Goal: Communication & Community: Participate in discussion

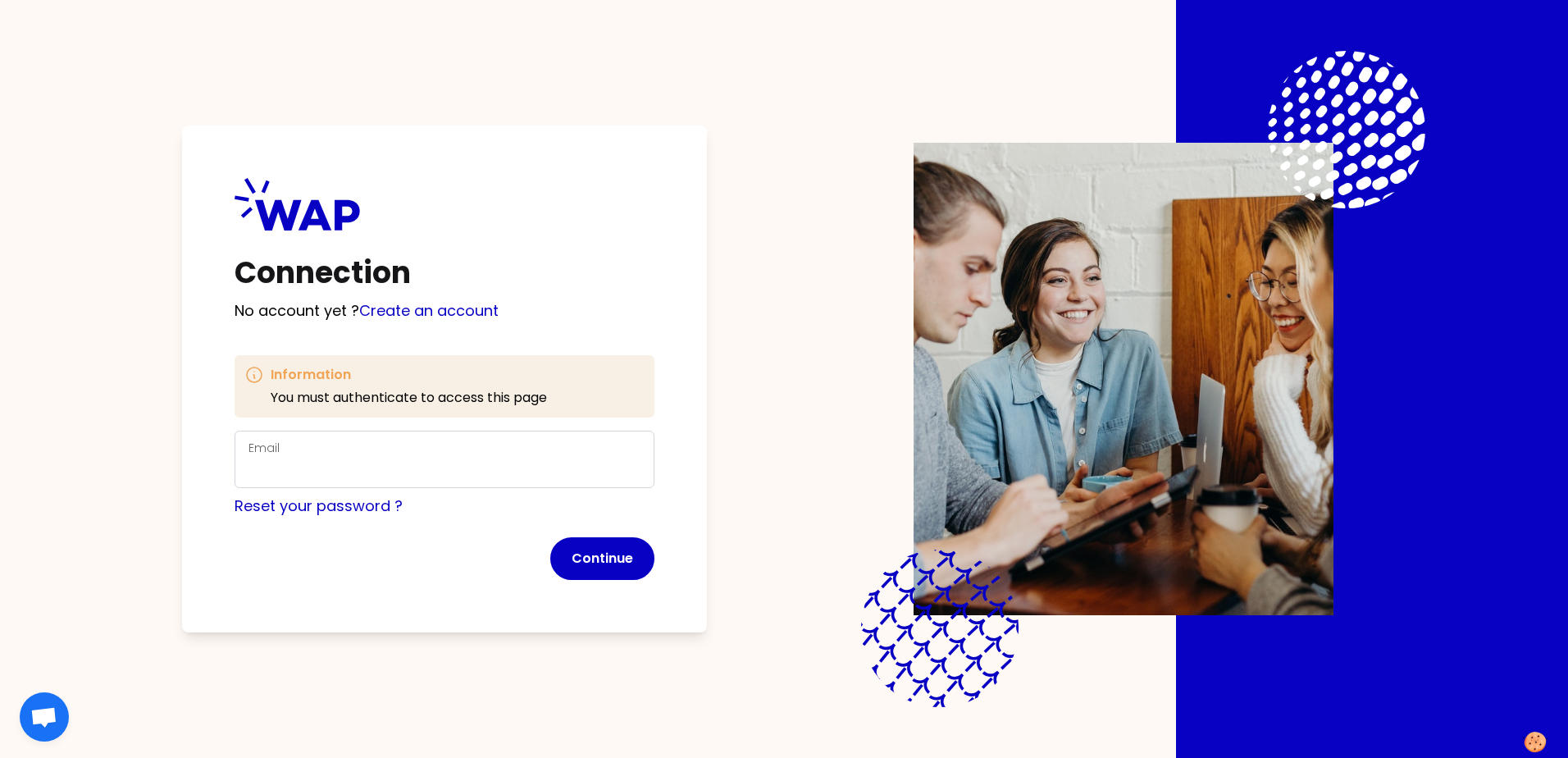
click at [351, 435] on div "Email" at bounding box center [444, 459] width 419 height 57
click at [300, 441] on div "Email" at bounding box center [444, 458] width 392 height 43
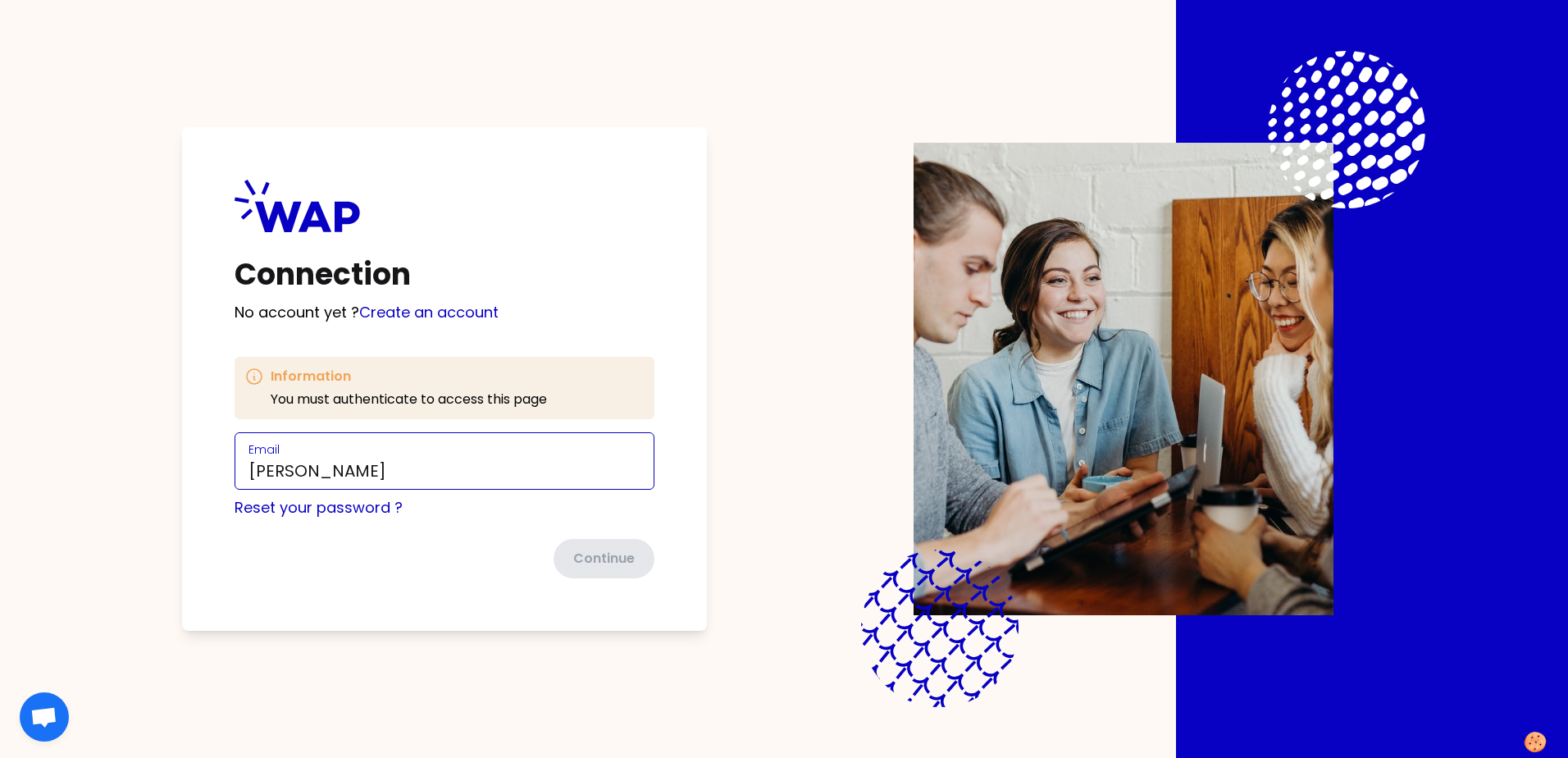
type input "[EMAIL_ADDRESS][PERSON_NAME][DOMAIN_NAME]"
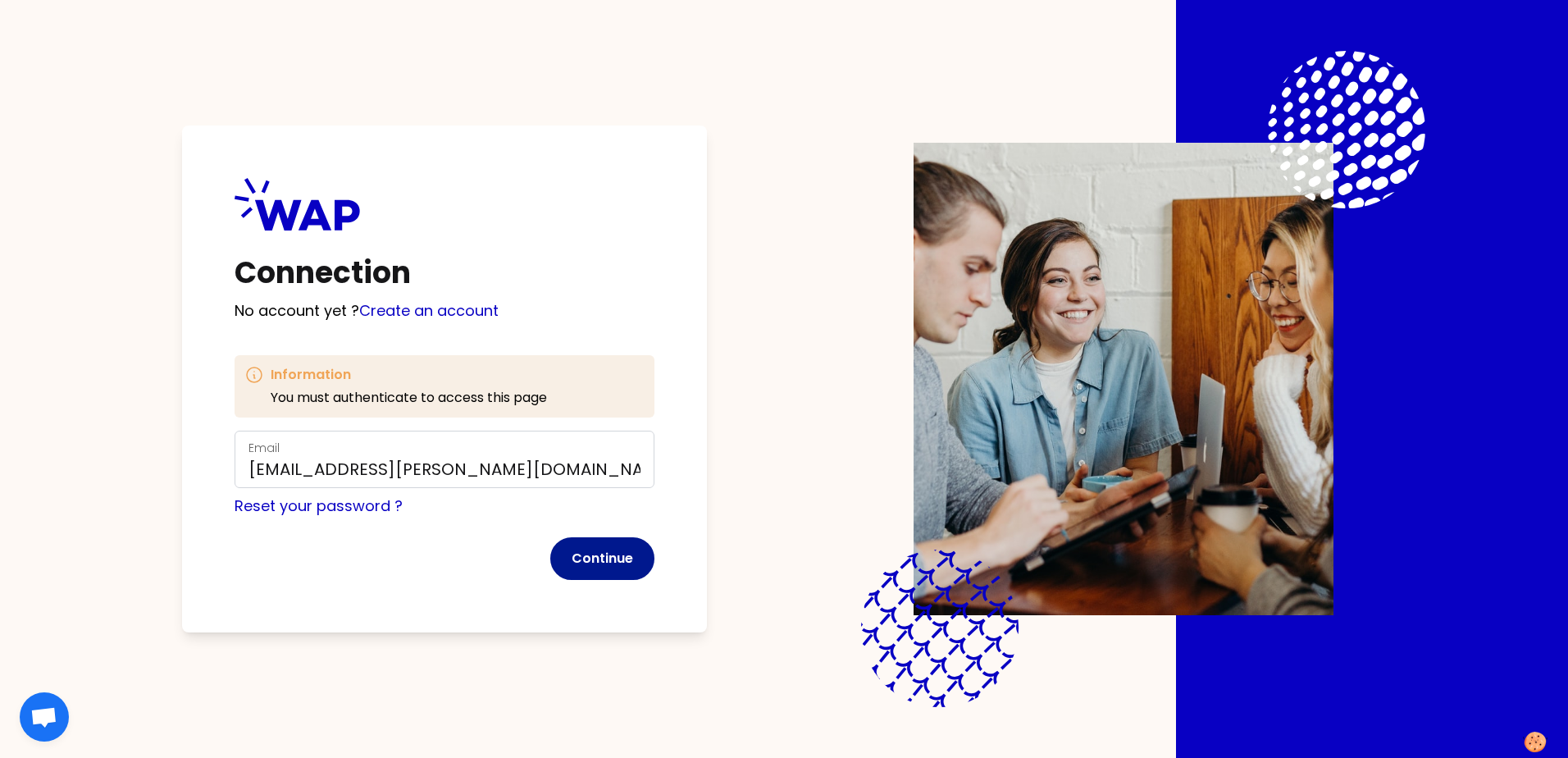
click at [623, 556] on button "Continue" at bounding box center [603, 558] width 104 height 43
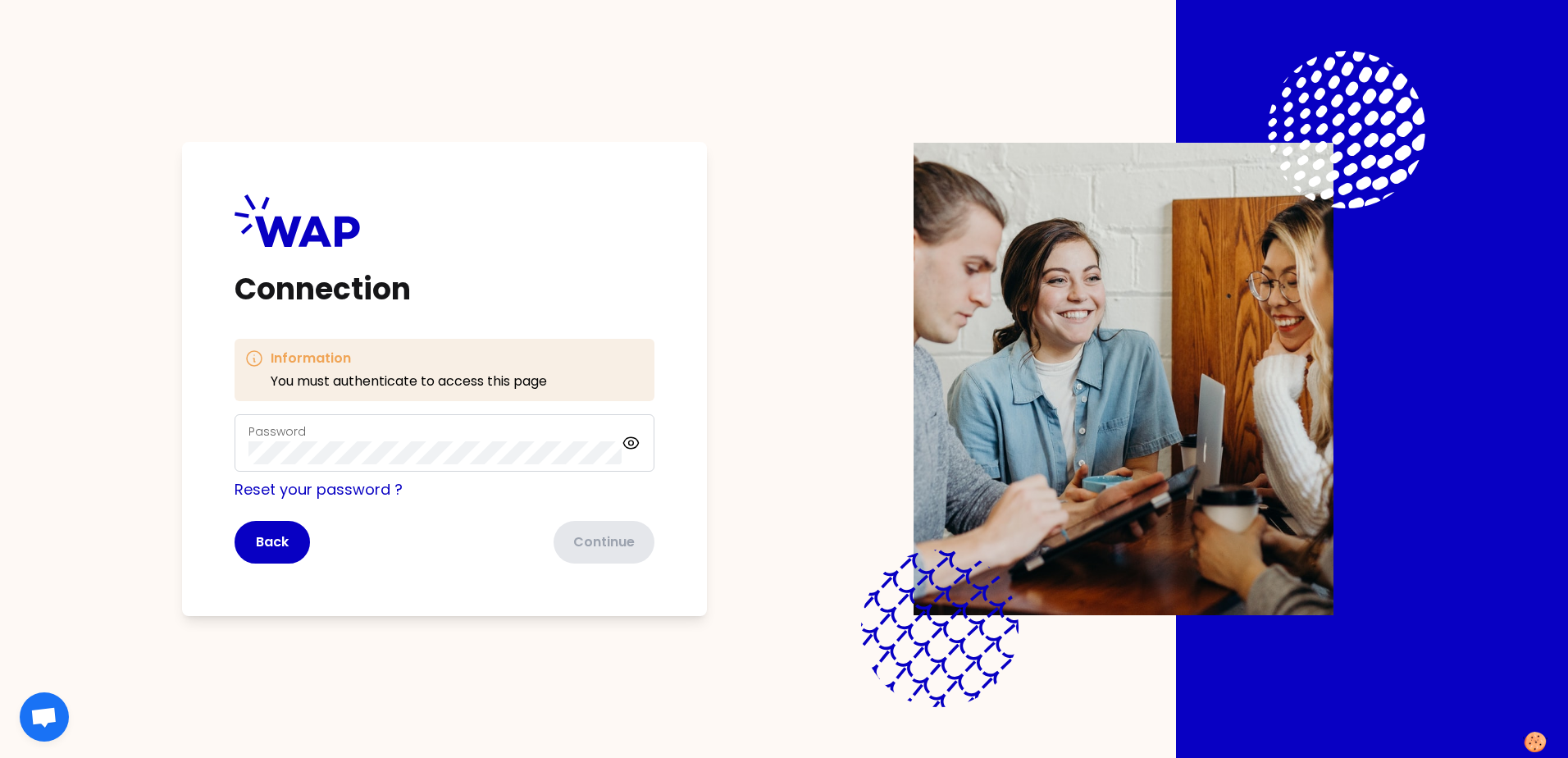
click at [453, 434] on div "Password" at bounding box center [435, 442] width 373 height 43
click button "Continue" at bounding box center [603, 542] width 104 height 43
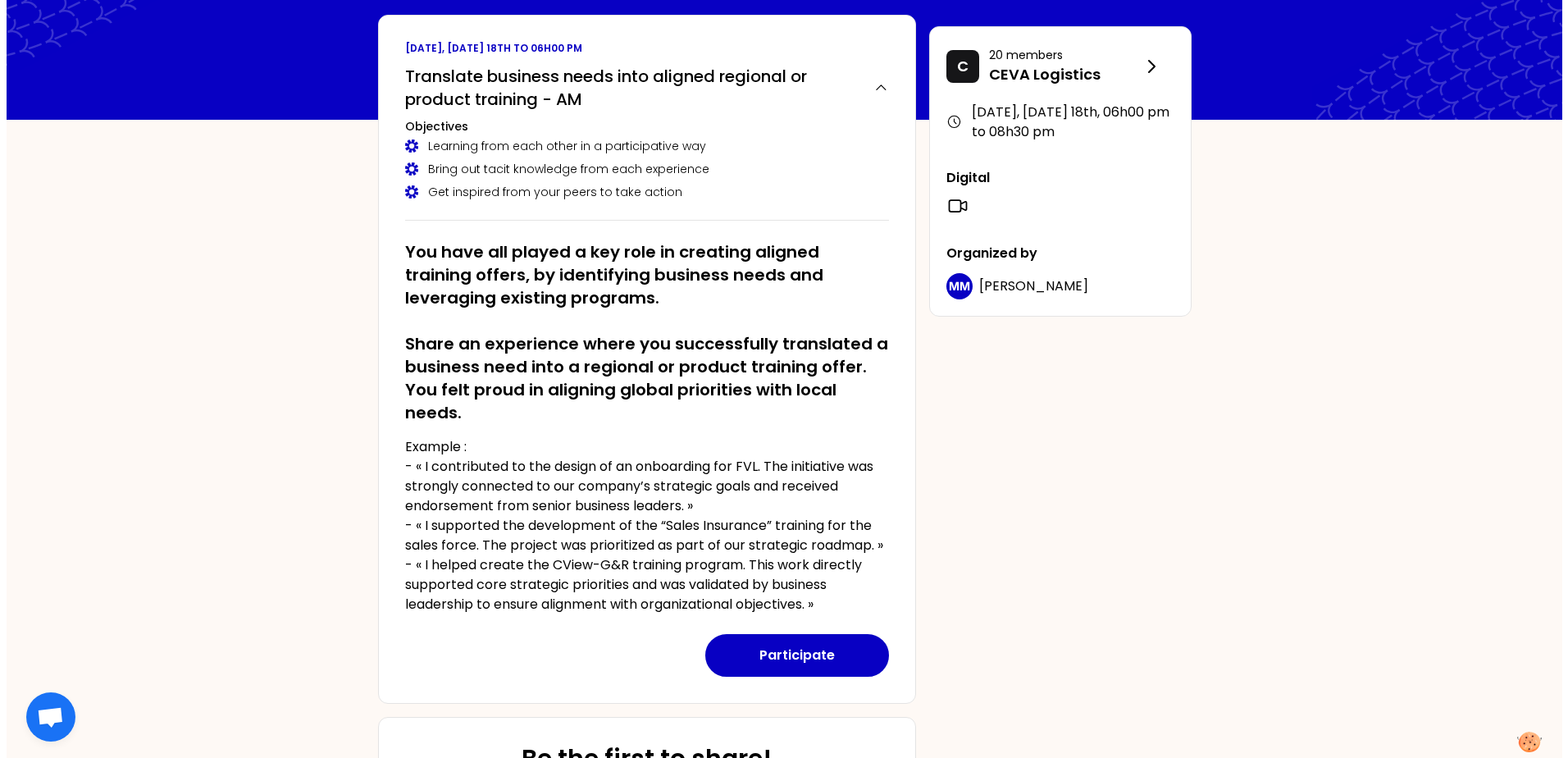
scroll to position [82, 0]
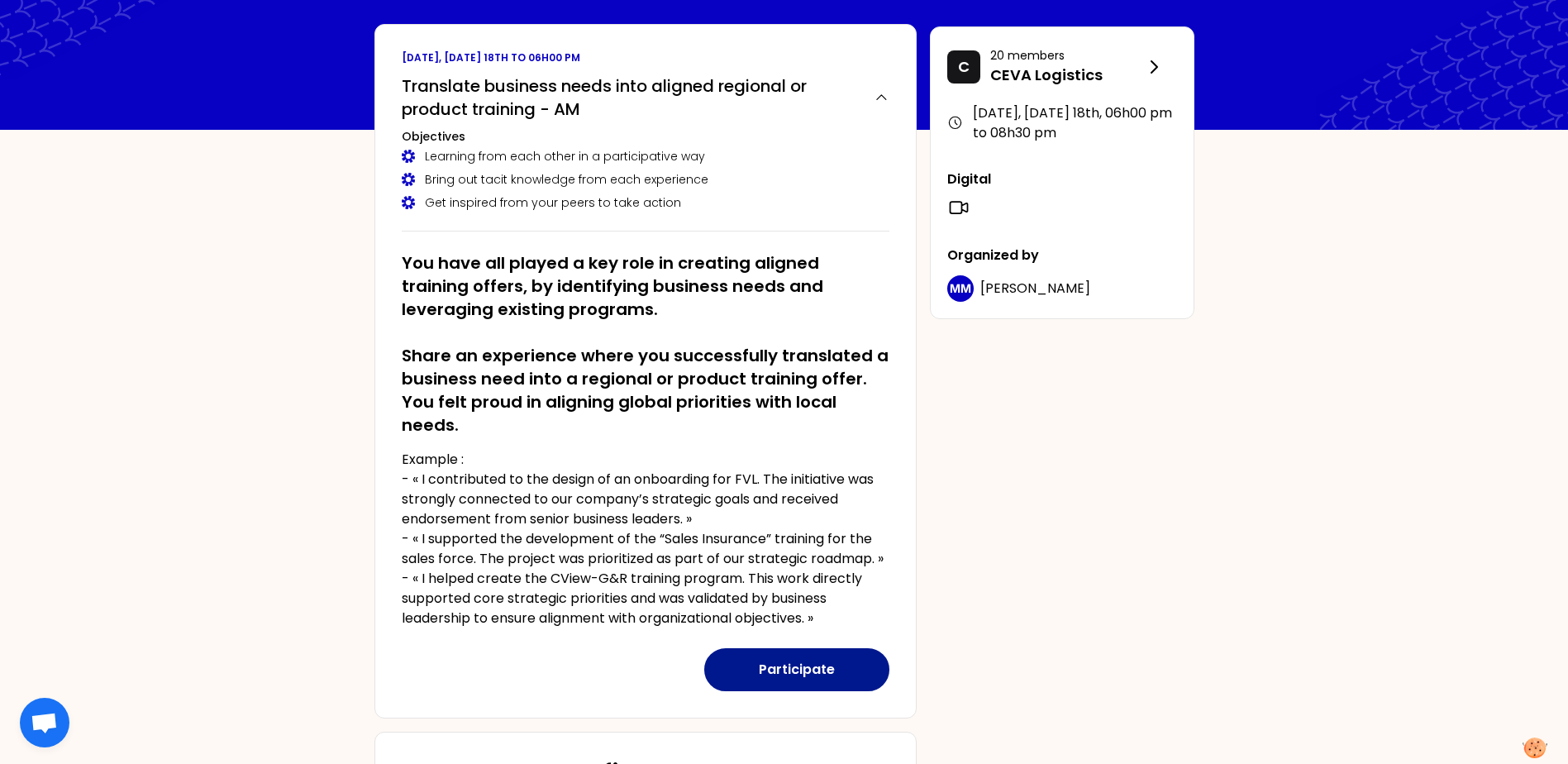
click at [794, 677] on button "Participate" at bounding box center [798, 669] width 186 height 43
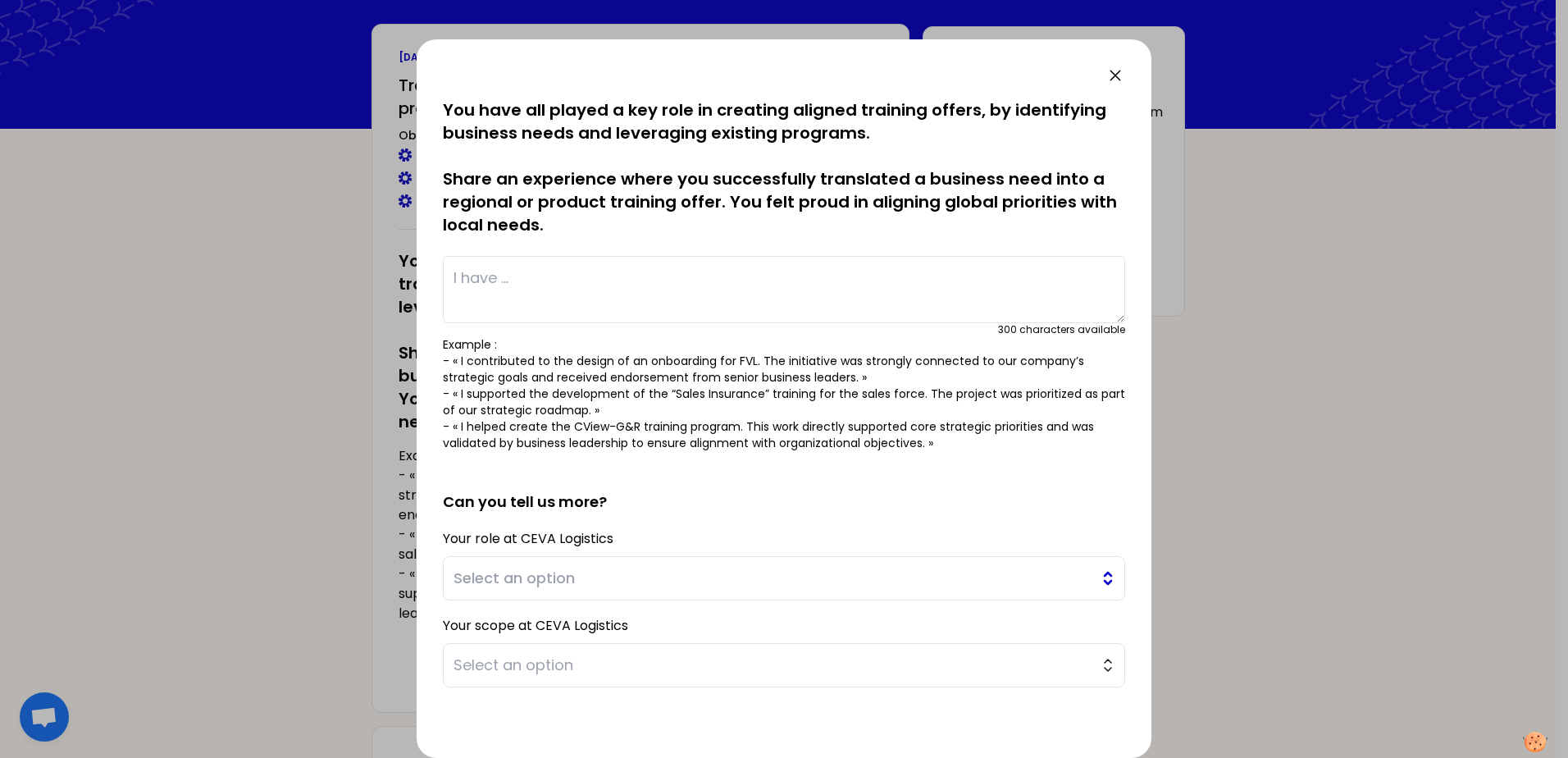
click at [517, 572] on span "Select an option" at bounding box center [772, 578] width 638 height 23
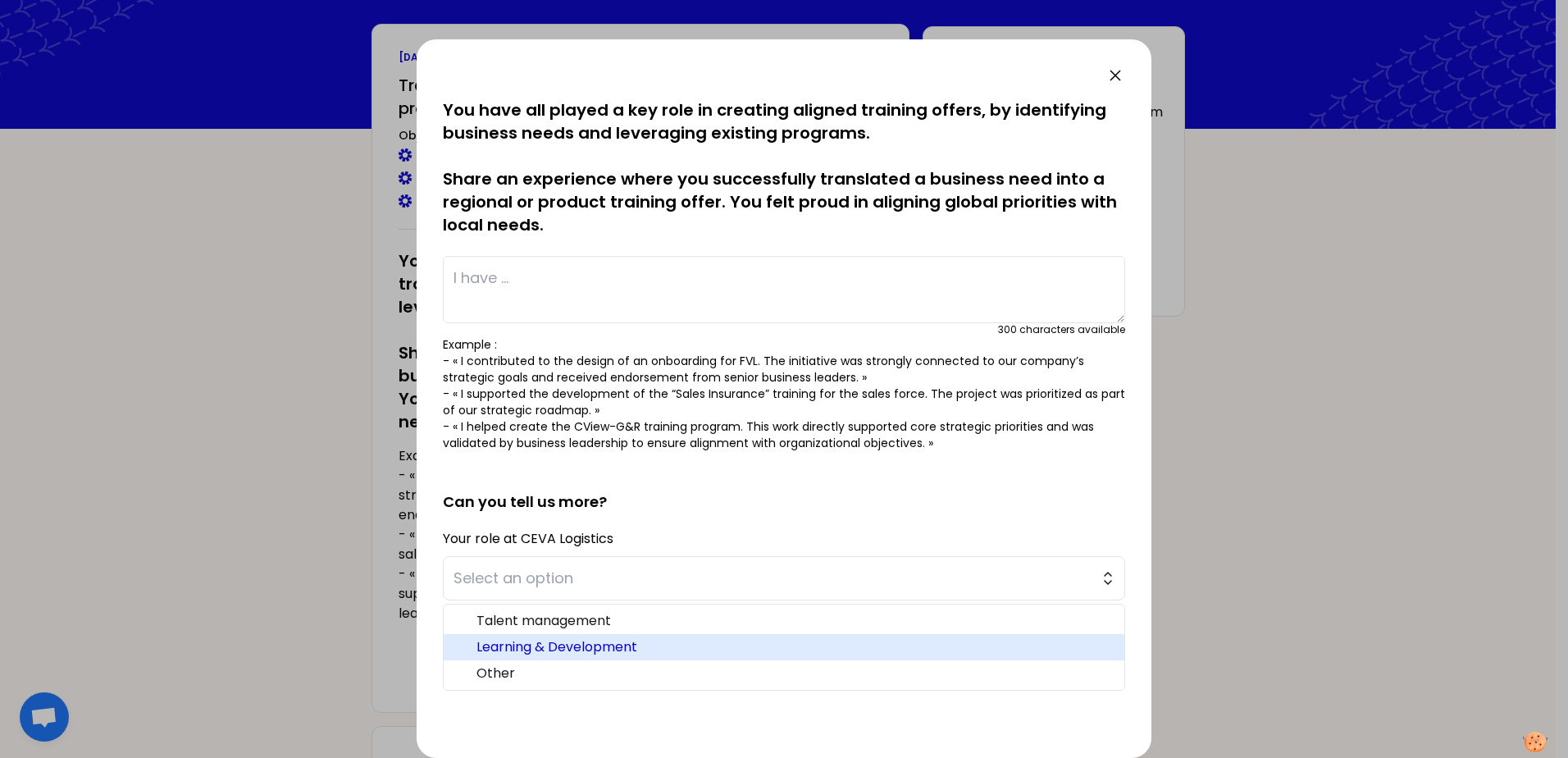
click at [527, 649] on span "Learning & Development" at bounding box center [794, 647] width 635 height 20
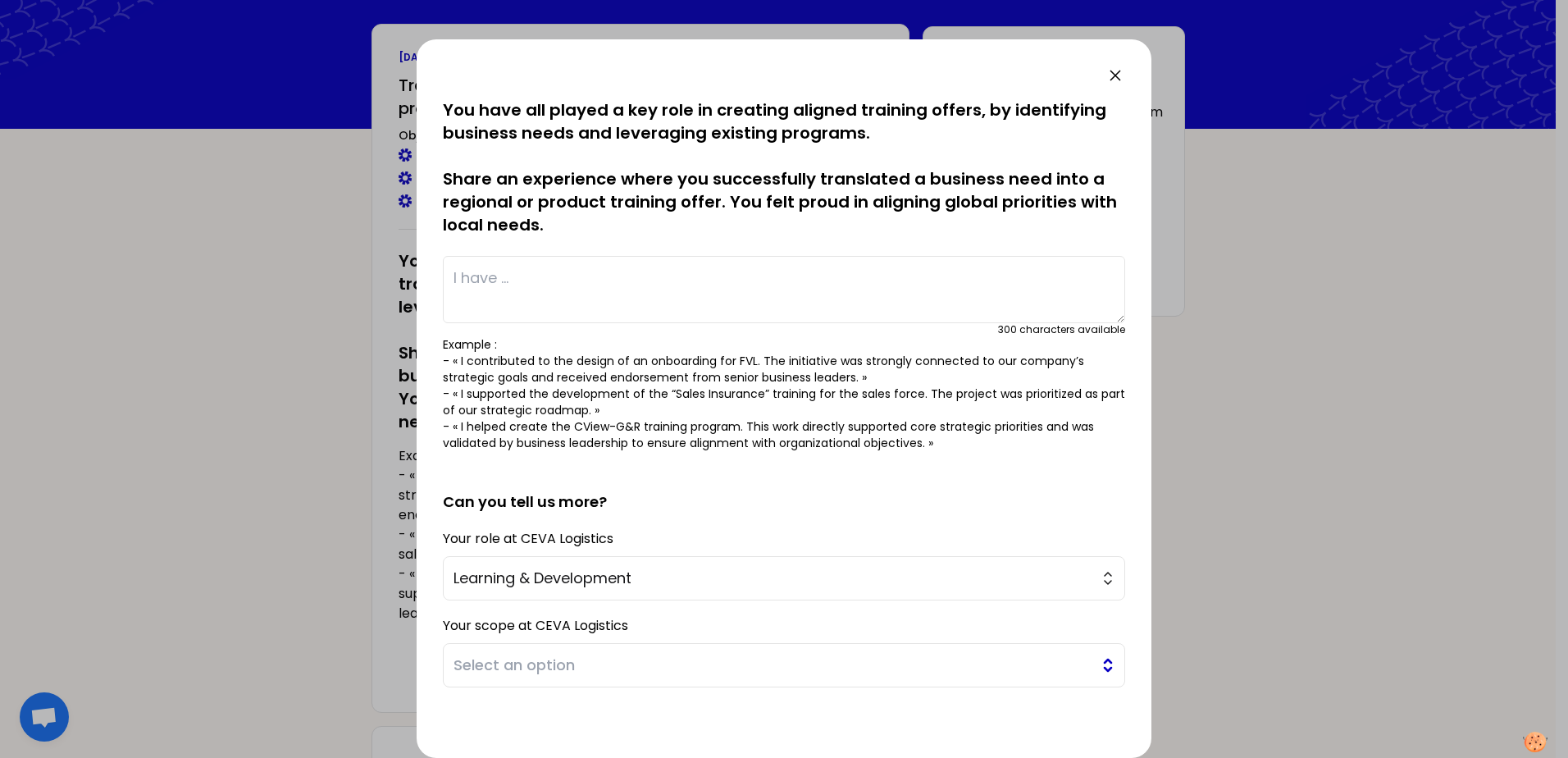
click at [531, 668] on span "Select an option" at bounding box center [772, 665] width 638 height 23
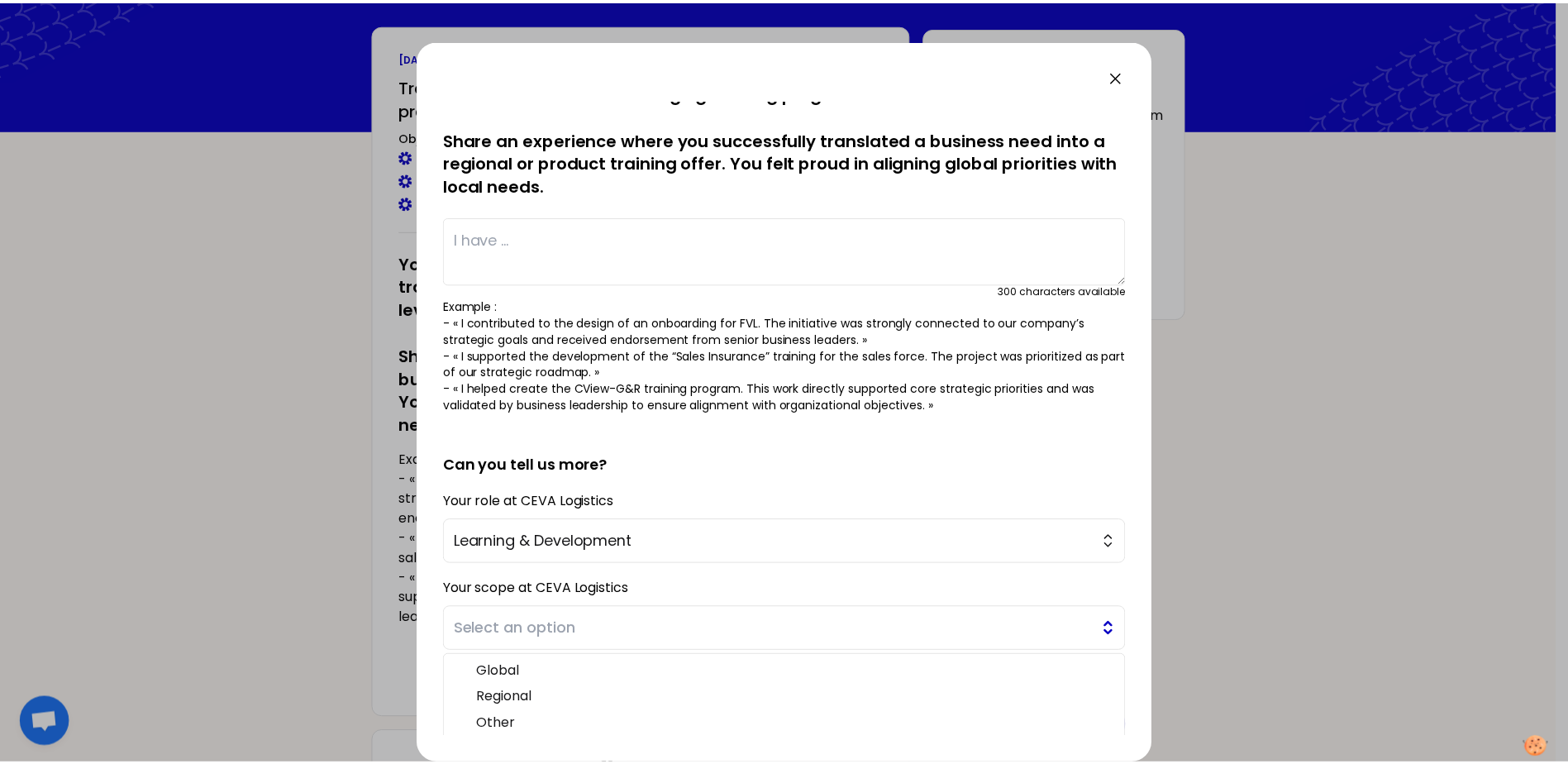
scroll to position [65, 0]
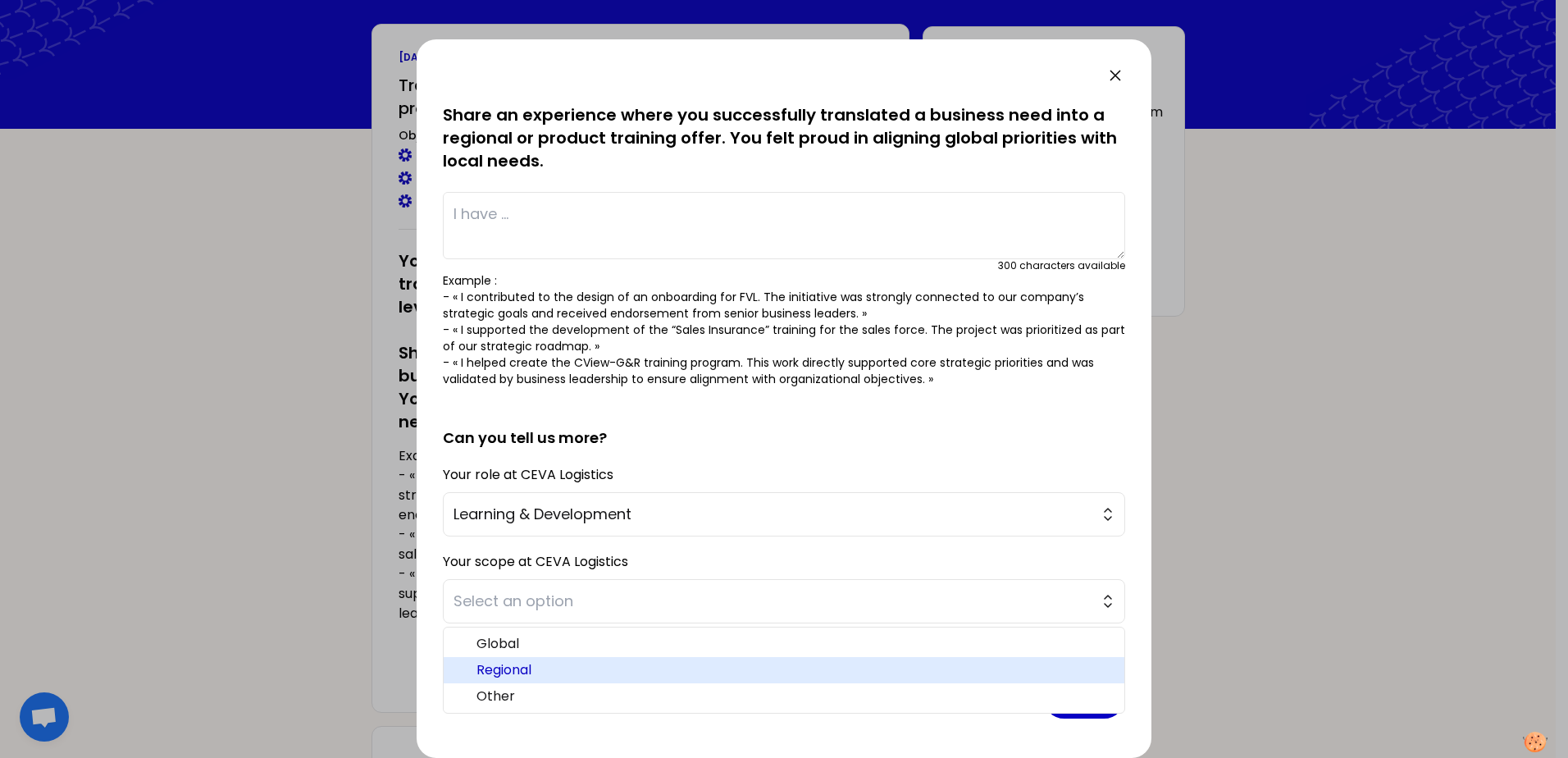
click at [521, 665] on span "Regional" at bounding box center [794, 669] width 635 height 20
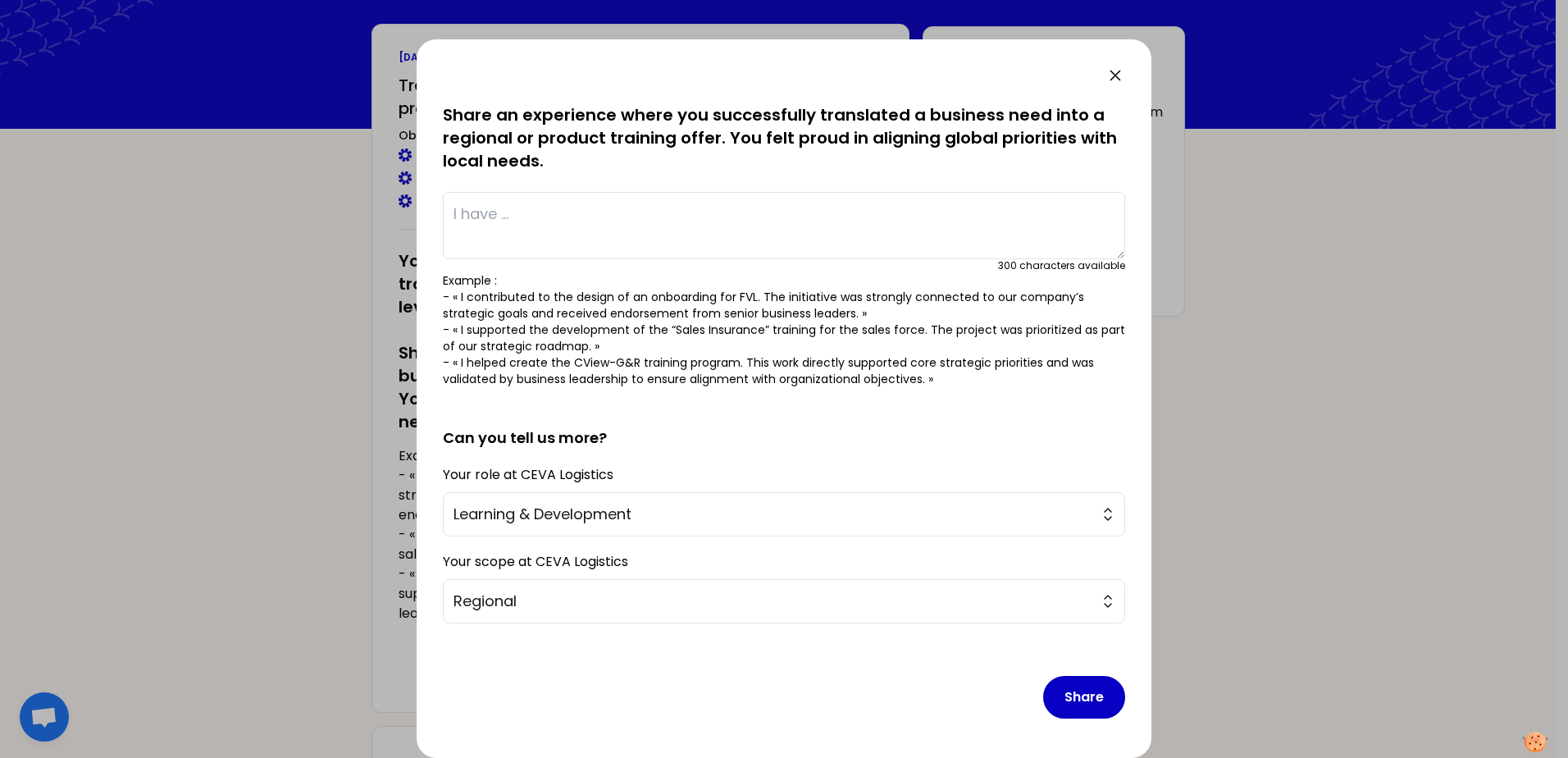
click at [532, 219] on textarea at bounding box center [784, 225] width 682 height 67
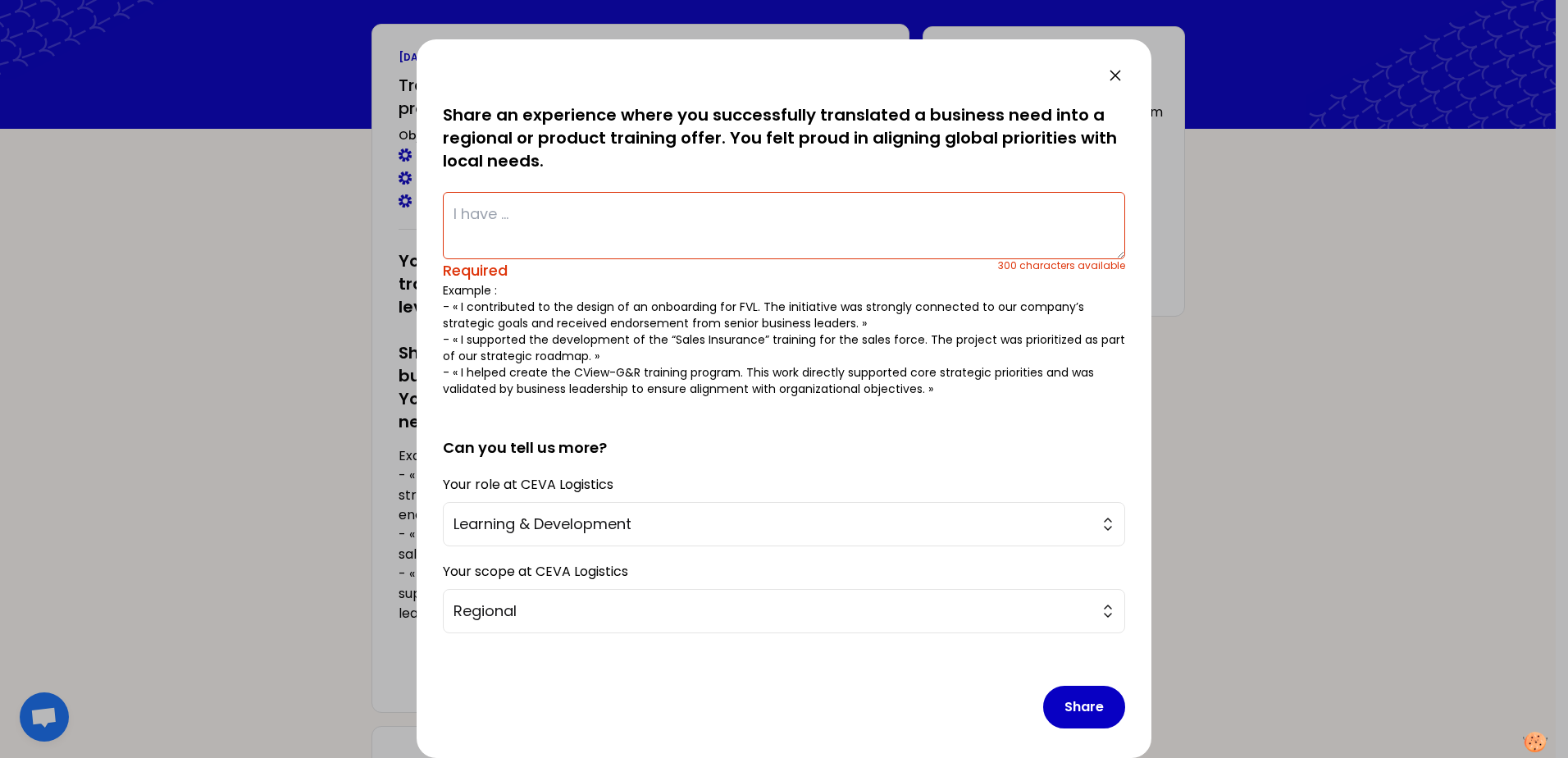
click at [460, 227] on textarea at bounding box center [784, 225] width 682 height 67
click at [508, 217] on textarea at bounding box center [784, 225] width 682 height 67
click at [481, 206] on textarea at bounding box center [784, 225] width 682 height 67
click at [405, 654] on div at bounding box center [784, 379] width 1568 height 758
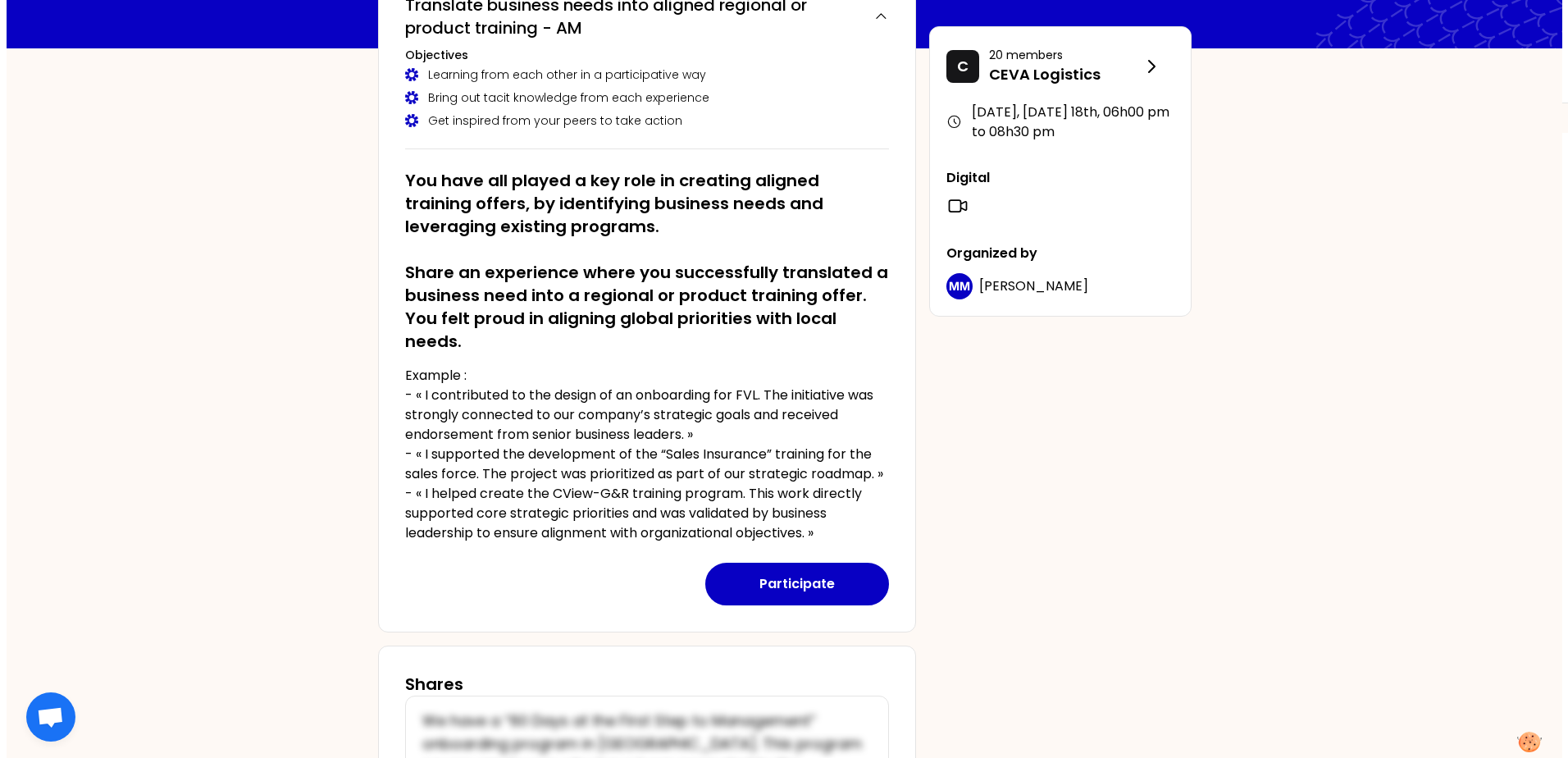
scroll to position [184, 0]
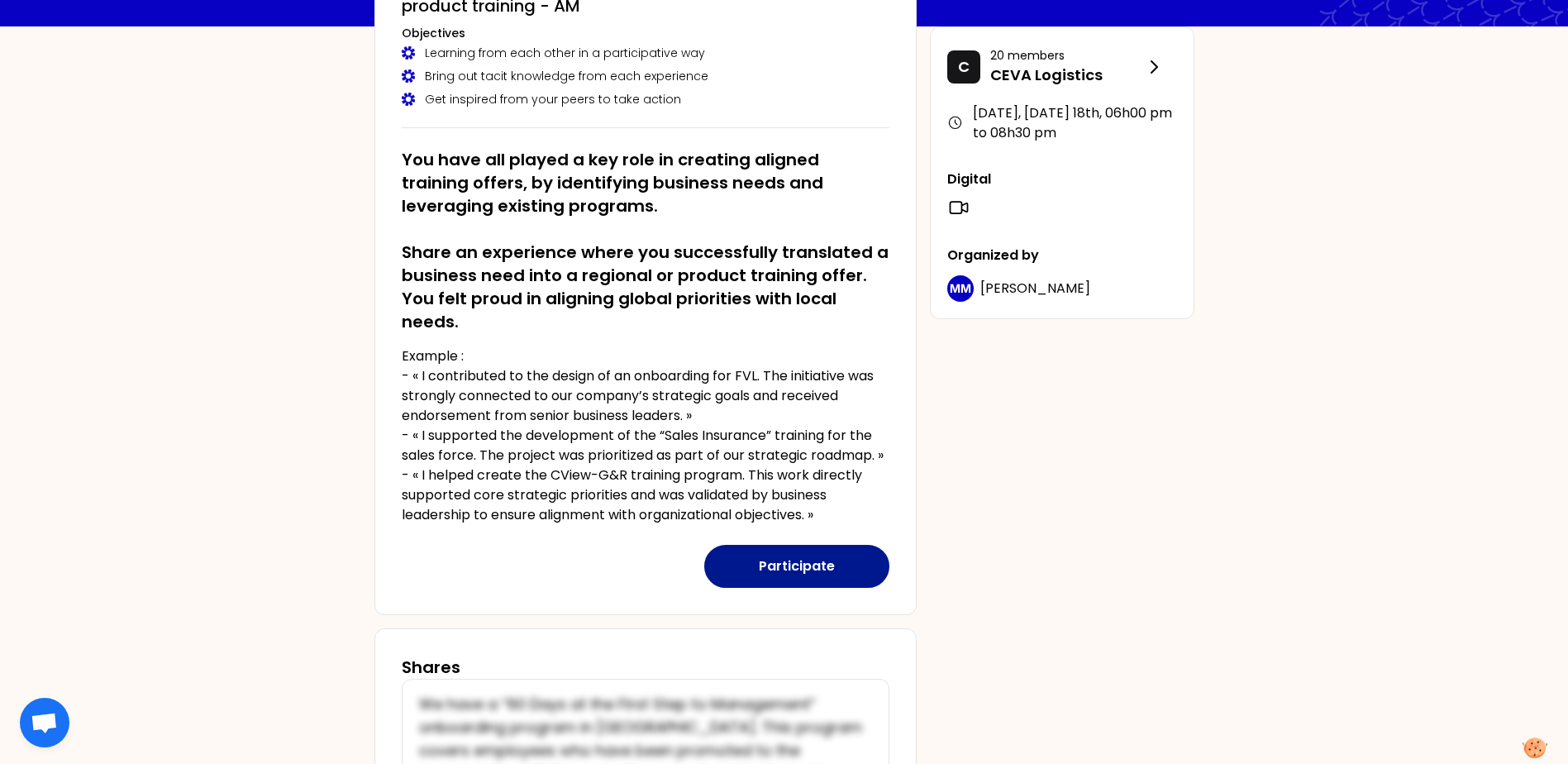
click at [779, 561] on button "Participate" at bounding box center [798, 565] width 186 height 43
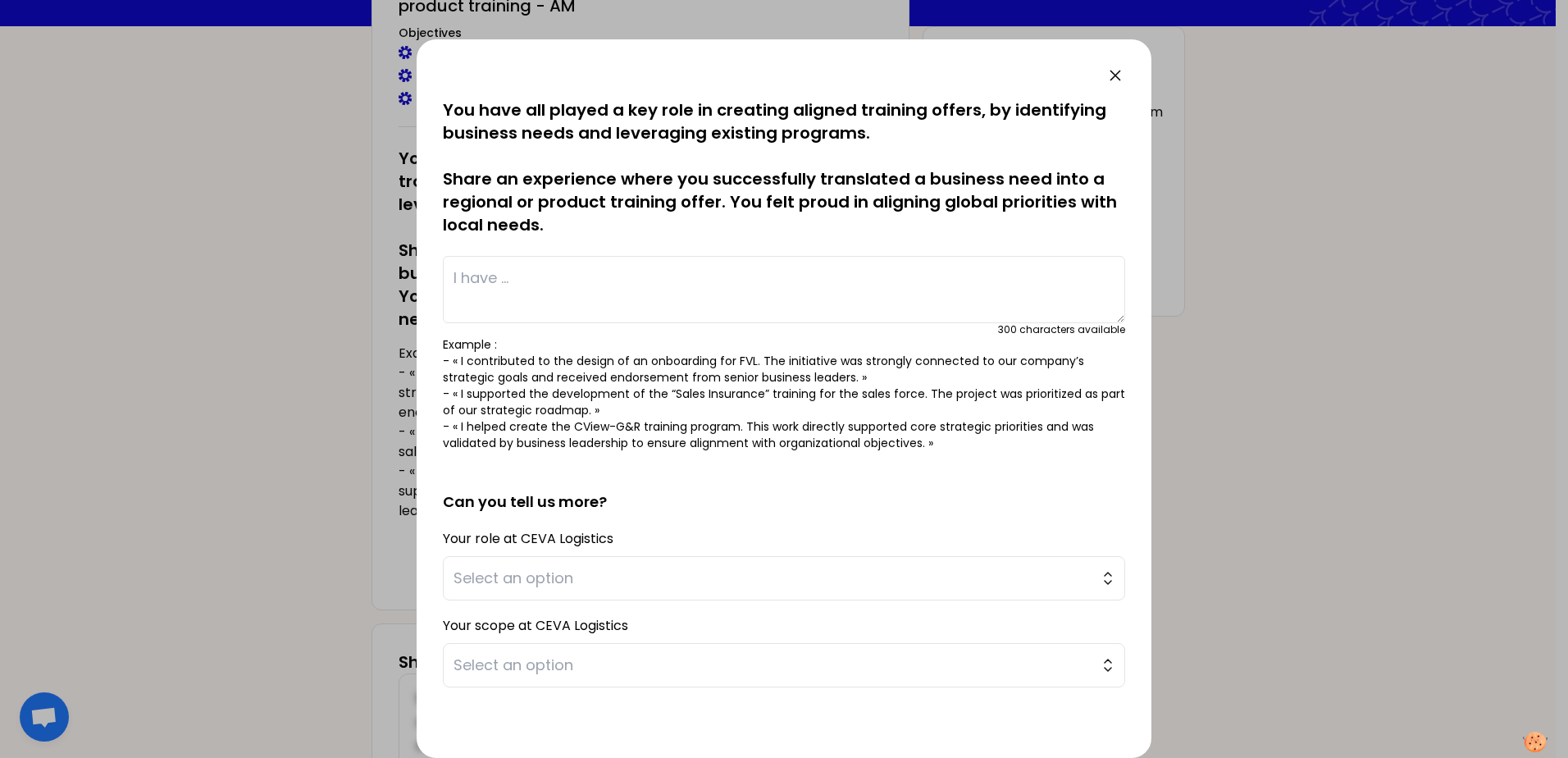
click at [464, 274] on textarea at bounding box center [784, 289] width 682 height 67
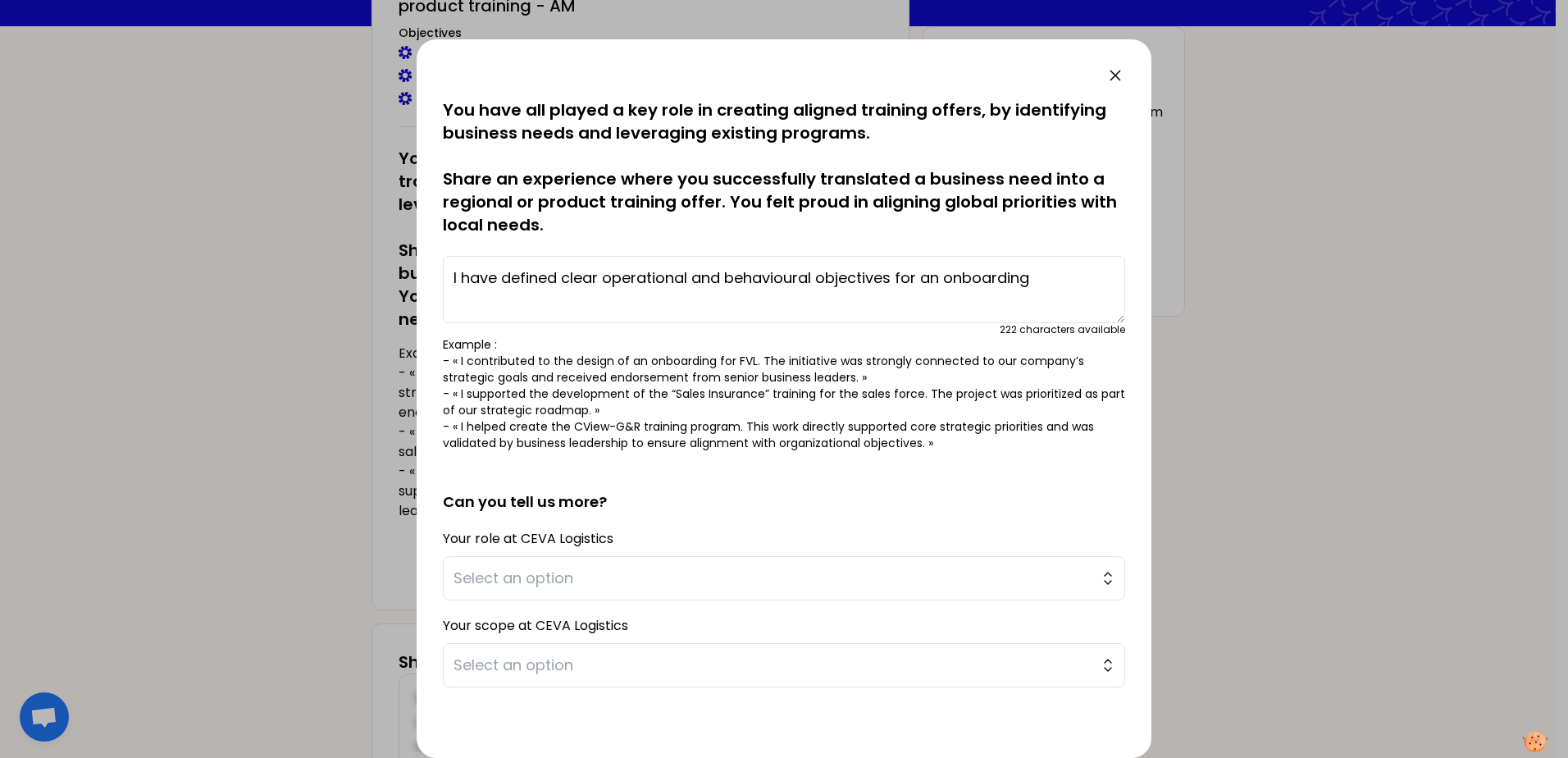
click at [558, 278] on textarea "I have defined clear operational and behavioural objectives for an onboarding" at bounding box center [784, 289] width 682 height 67
click at [1044, 303] on textarea "I have refined and reduced the time to onboard new employees from 3 months to 4…" at bounding box center [784, 289] width 682 height 67
drag, startPoint x: 1044, startPoint y: 303, endPoint x: 878, endPoint y: 305, distance: 166.0
click at [878, 305] on textarea "I have refined and reduced the time to onboard new employees from 3 months to 4…" at bounding box center [784, 289] width 682 height 67
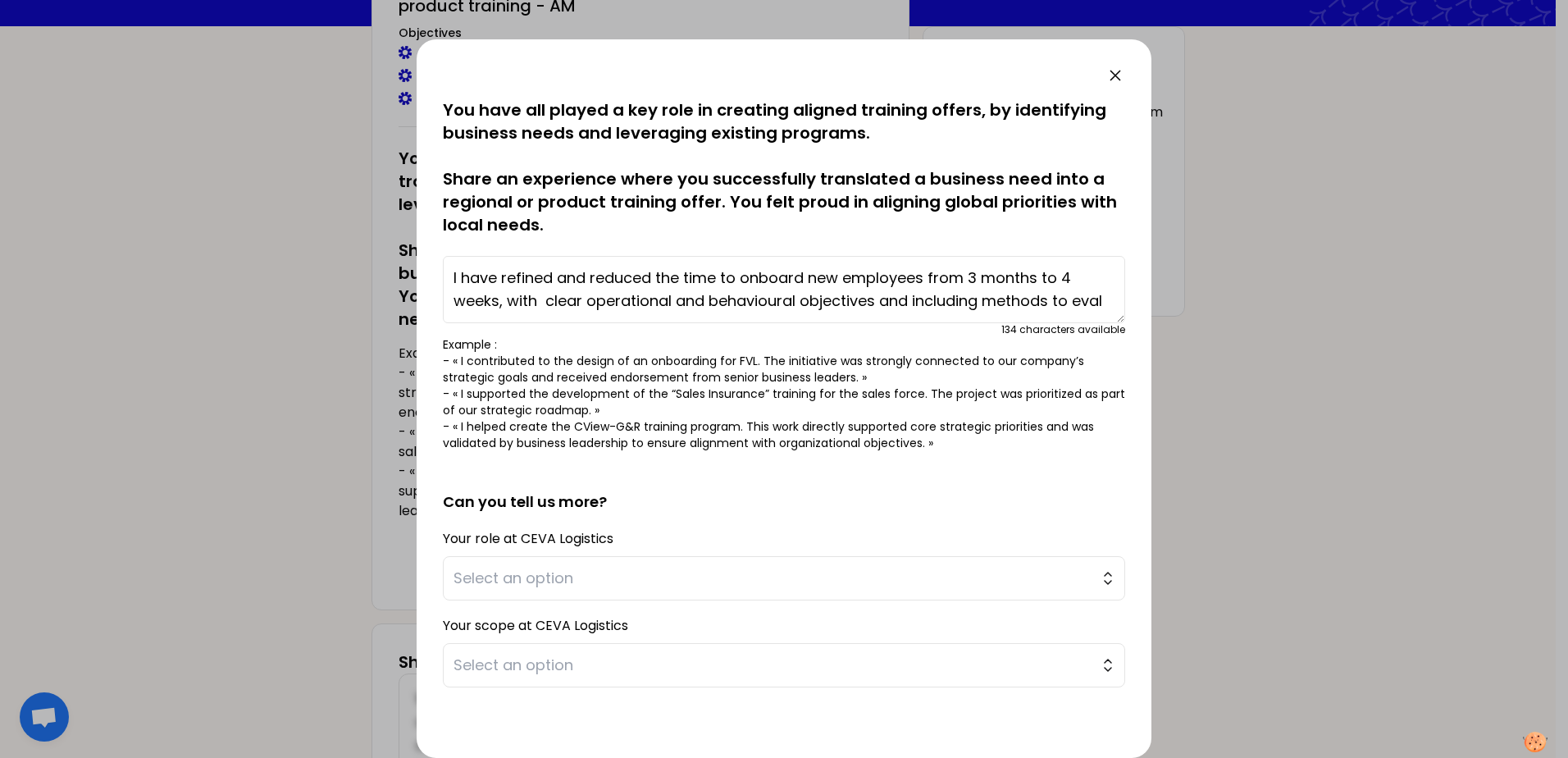
scroll to position [11, 0]
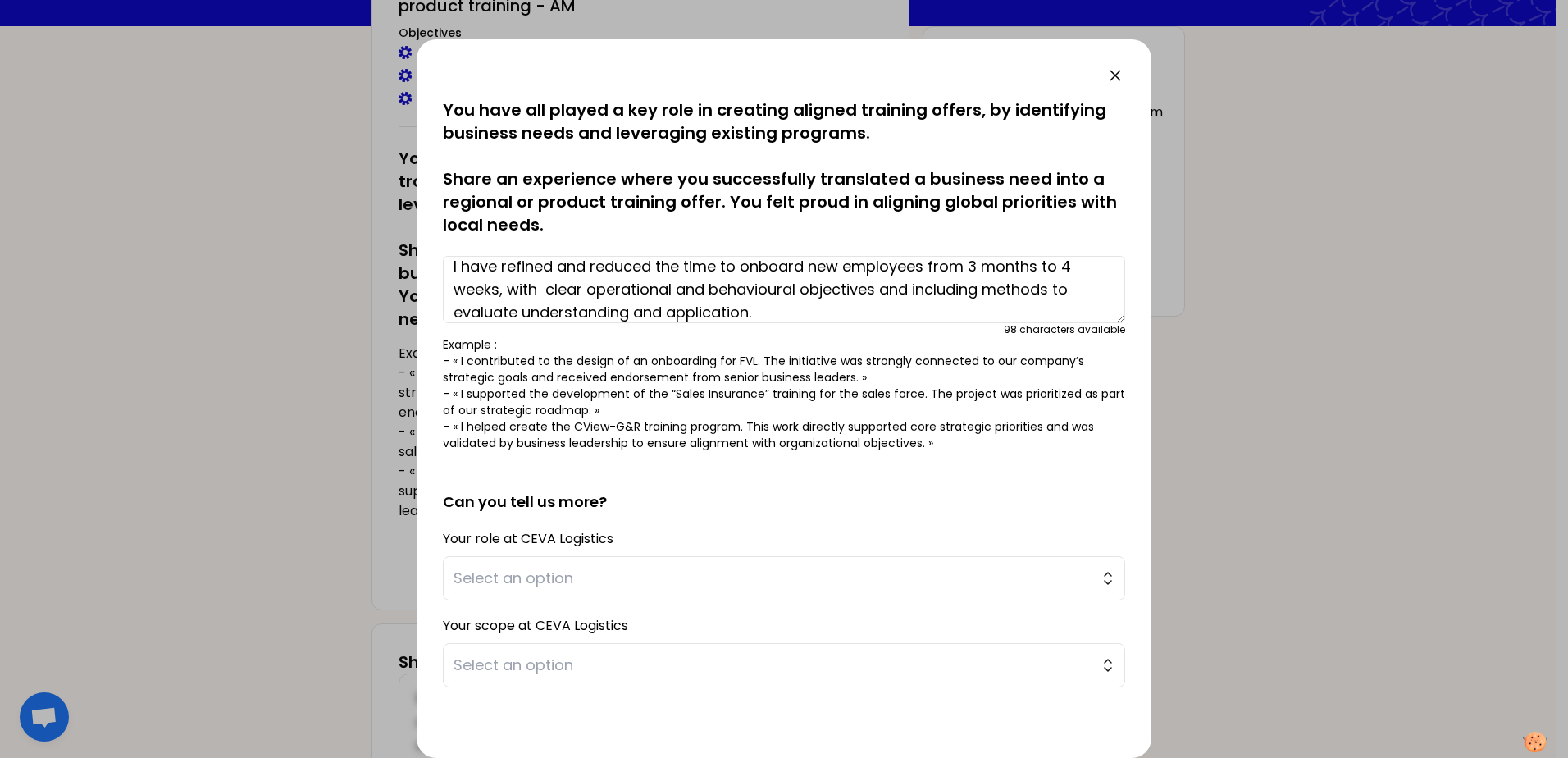
click at [805, 265] on textarea "I have refined and reduced the time to onboard new employees from 3 months to 4…" at bounding box center [784, 289] width 682 height 67
click at [787, 260] on textarea "I have refined and reduced the time of an oboarding program for new employees f…" at bounding box center [784, 289] width 682 height 67
click at [939, 320] on textarea "I have refined and reduced the time of an onboarding program for new employees …" at bounding box center [784, 289] width 682 height 67
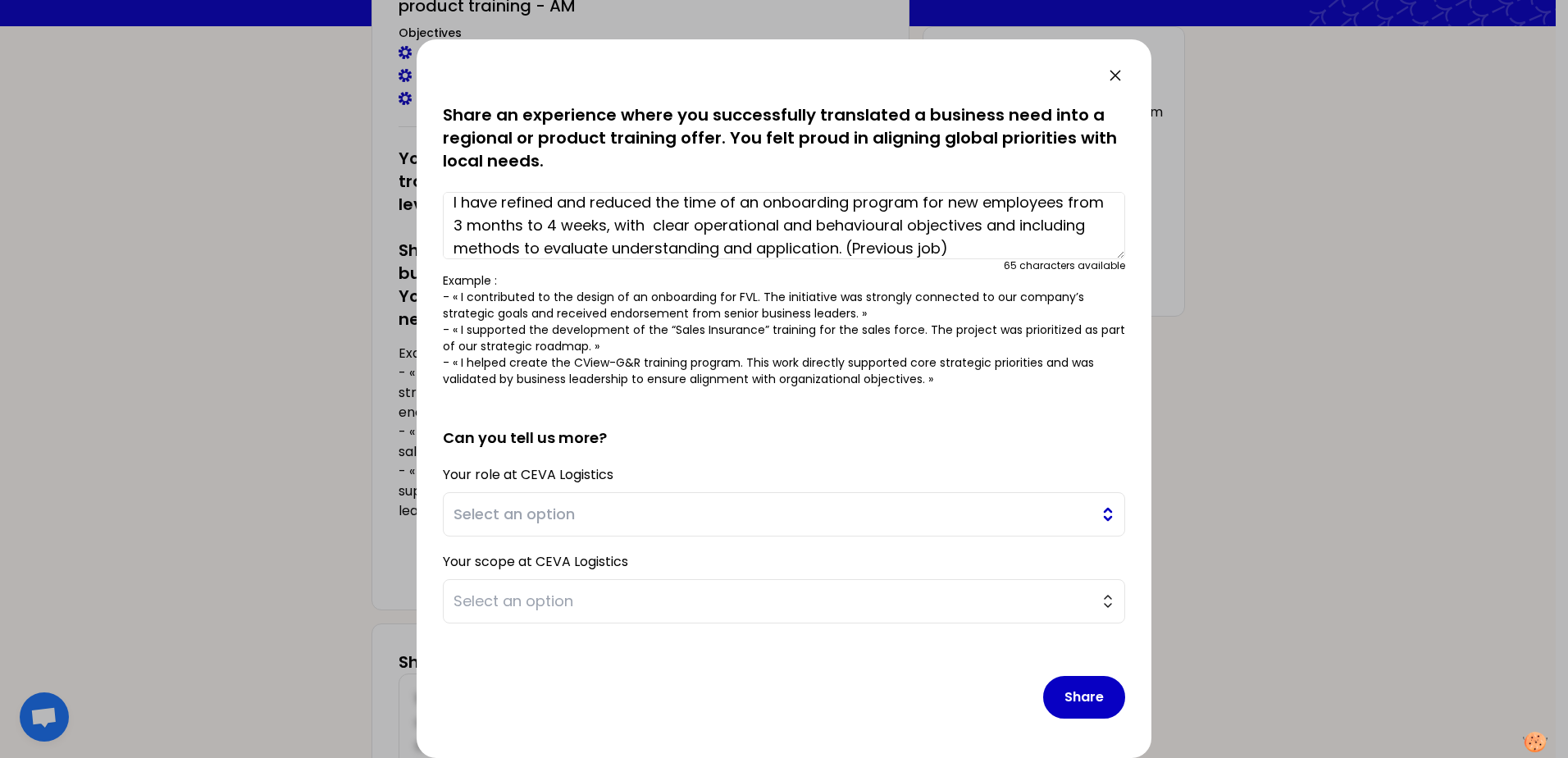
type textarea "I have refined and reduced the time of an onboarding program for new employees …"
click at [544, 514] on span "Select an option" at bounding box center [772, 514] width 638 height 23
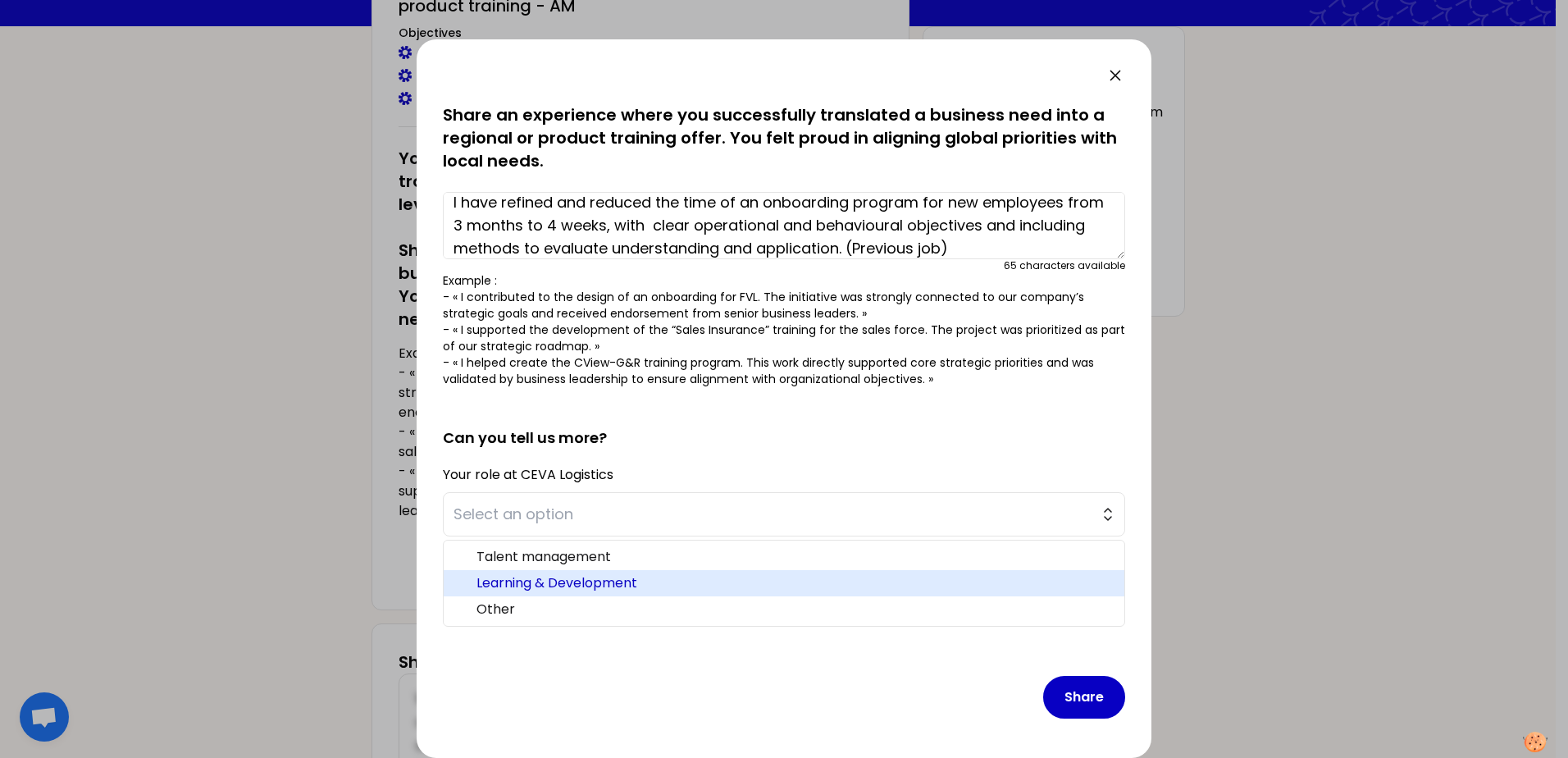
click at [550, 583] on span "Learning & Development" at bounding box center [794, 583] width 635 height 20
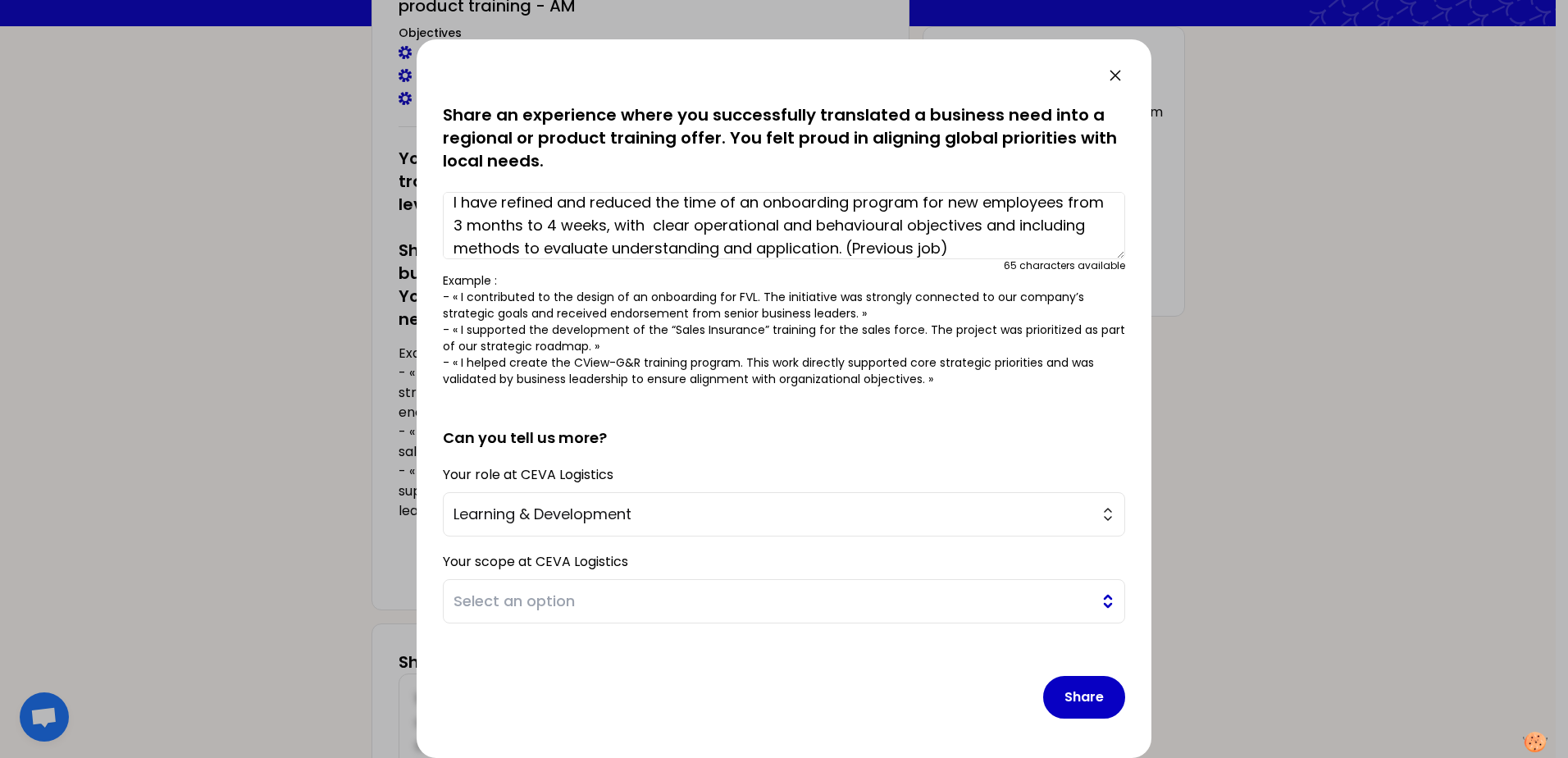
click at [541, 606] on span "Select an option" at bounding box center [772, 601] width 638 height 23
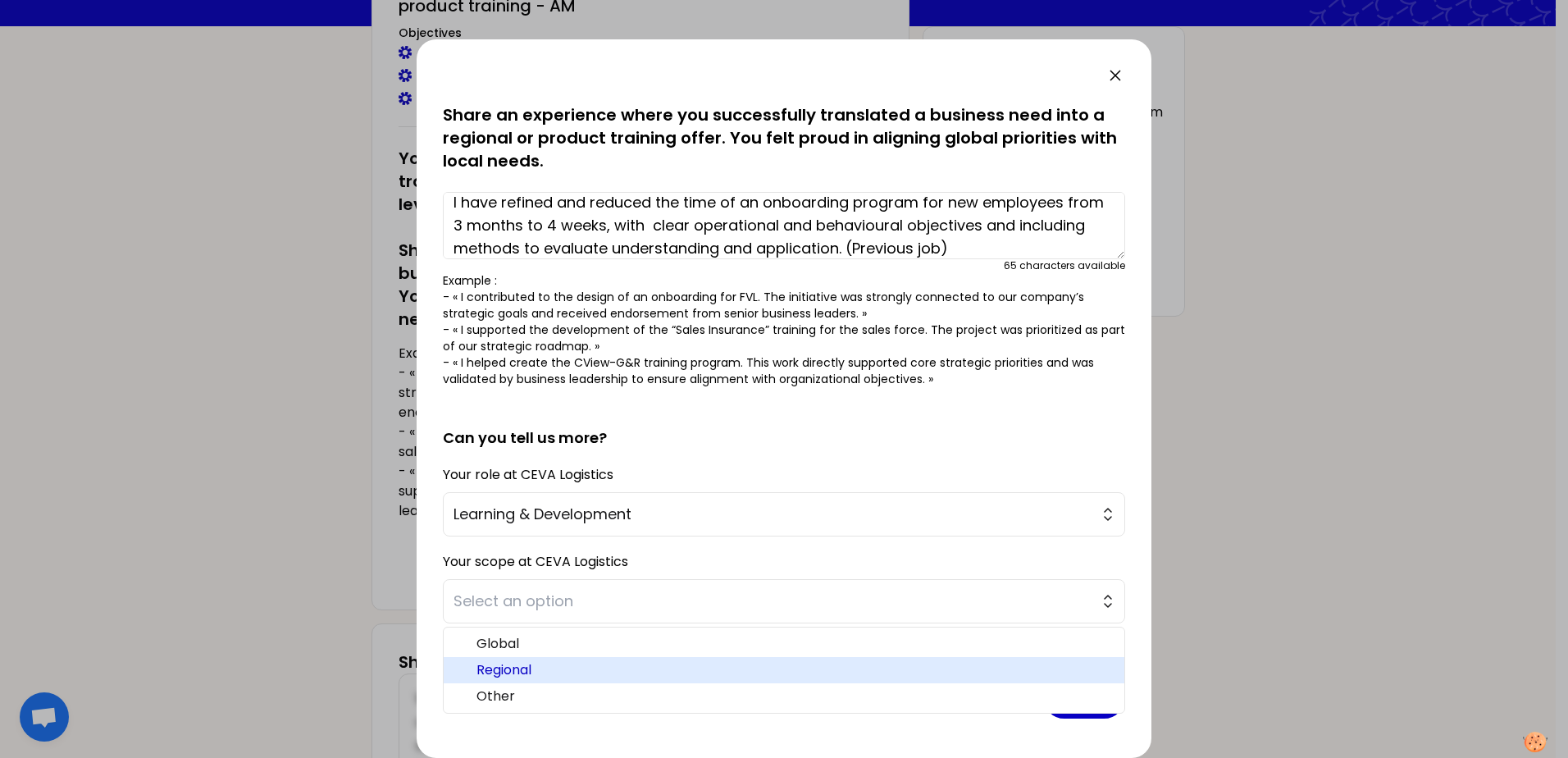
click at [496, 674] on span "Regional" at bounding box center [794, 669] width 635 height 20
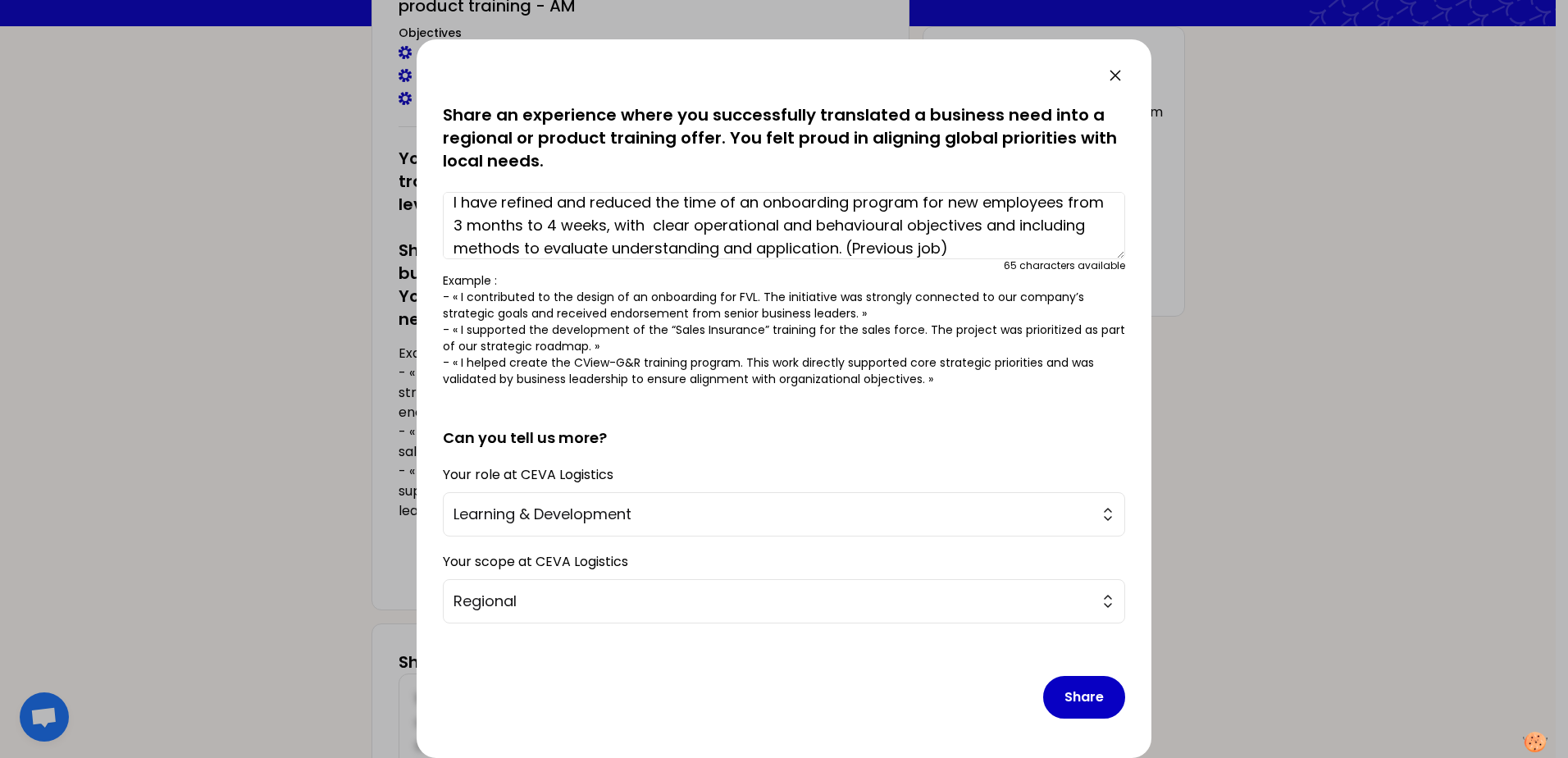
scroll to position [0, 0]
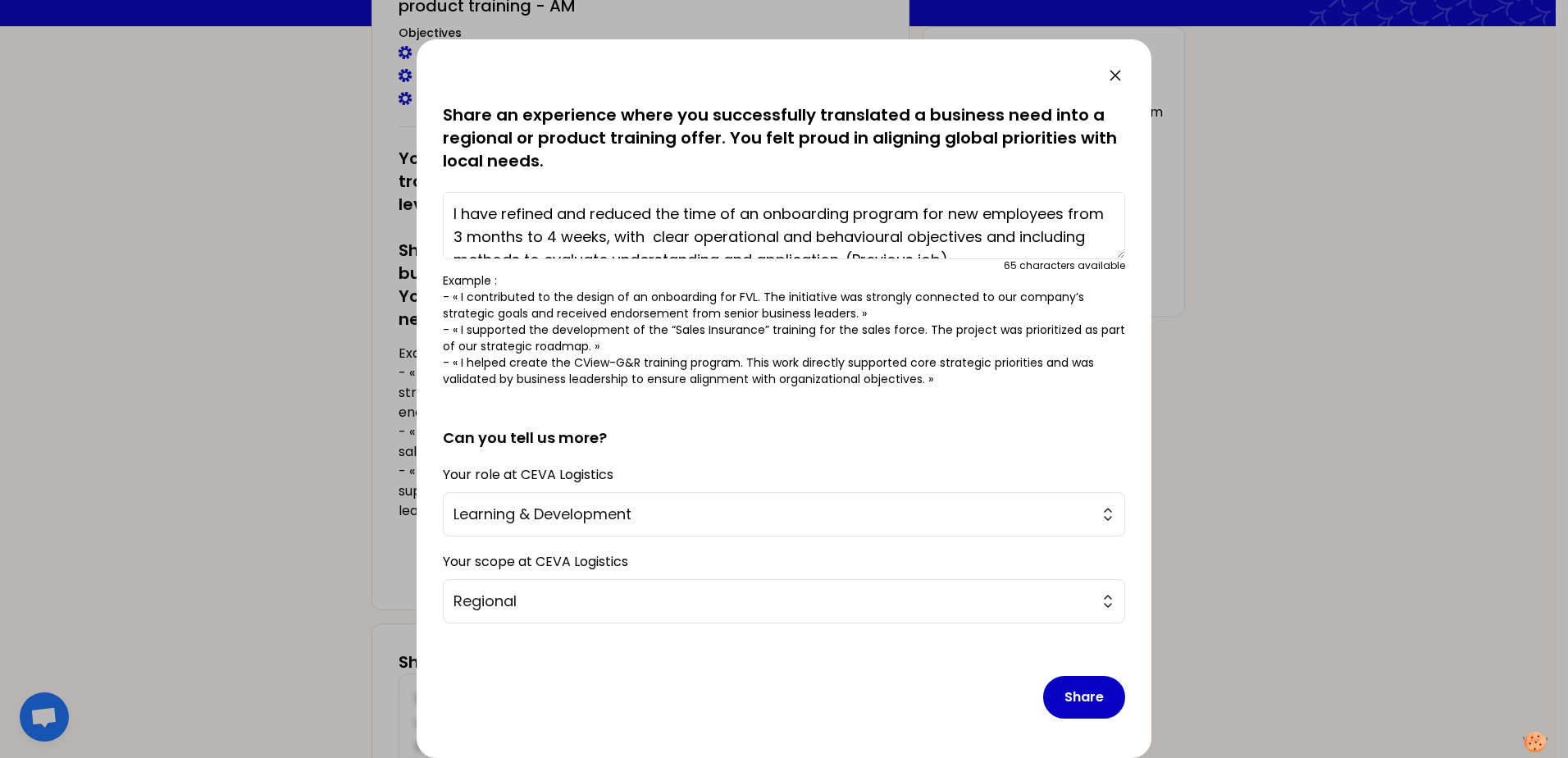
drag, startPoint x: 1038, startPoint y: 251, endPoint x: 429, endPoint y: 193, distance: 611.8
click at [429, 193] on div "saved You have all played a key role in creating aligned training offers, by id…" at bounding box center [784, 398] width 735 height 718
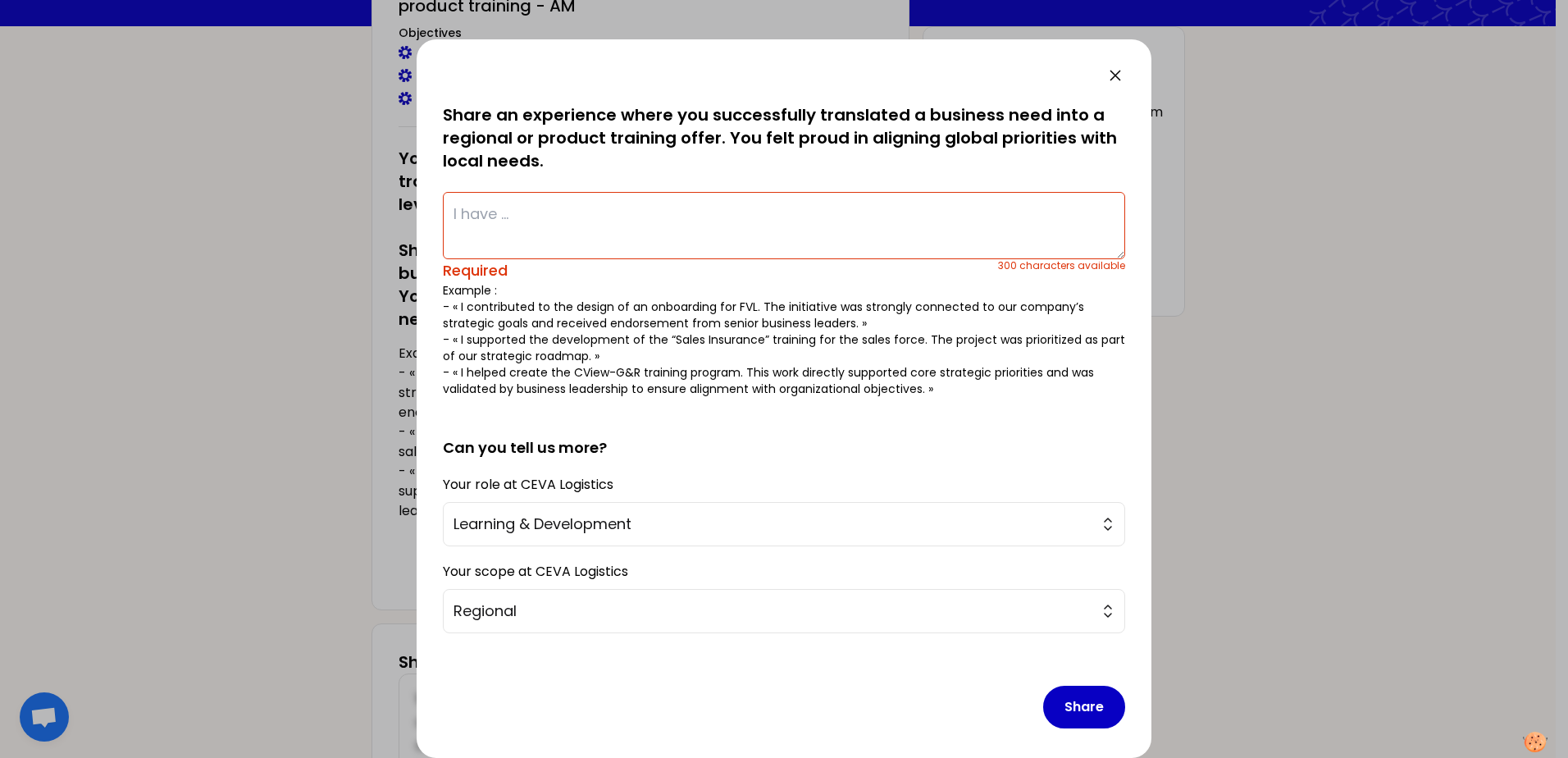
paste textarea "Redesigned the new employee onboarding program, reducing its duration from thre…"
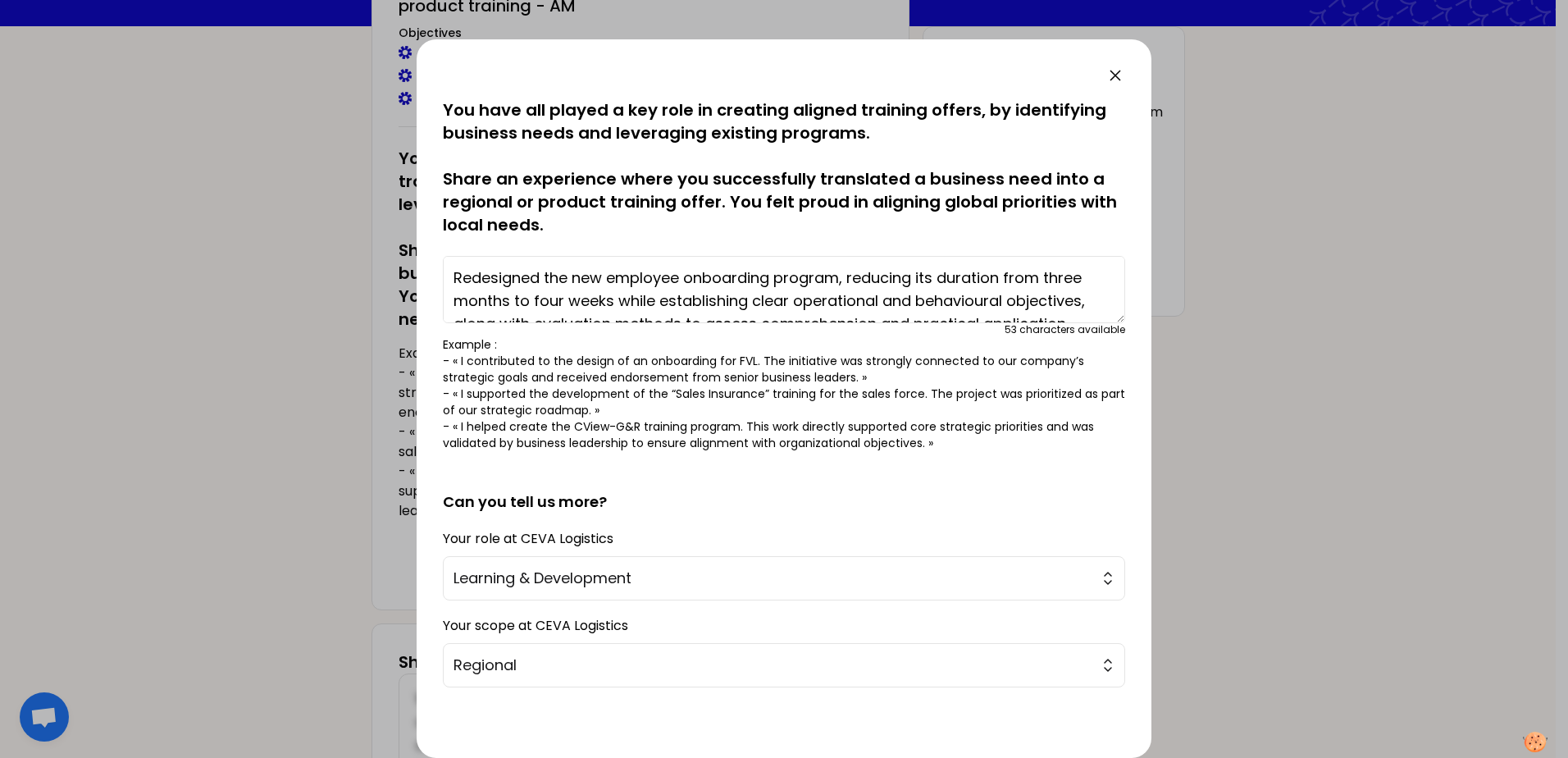
click at [454, 274] on textarea "Redesigned the new employee onboarding program, reducing its duration from thre…" at bounding box center [784, 289] width 682 height 67
click at [612, 280] on textarea "I have redesigned the new employee onboarding program, reducing its duration fr…" at bounding box center [784, 289] width 682 height 67
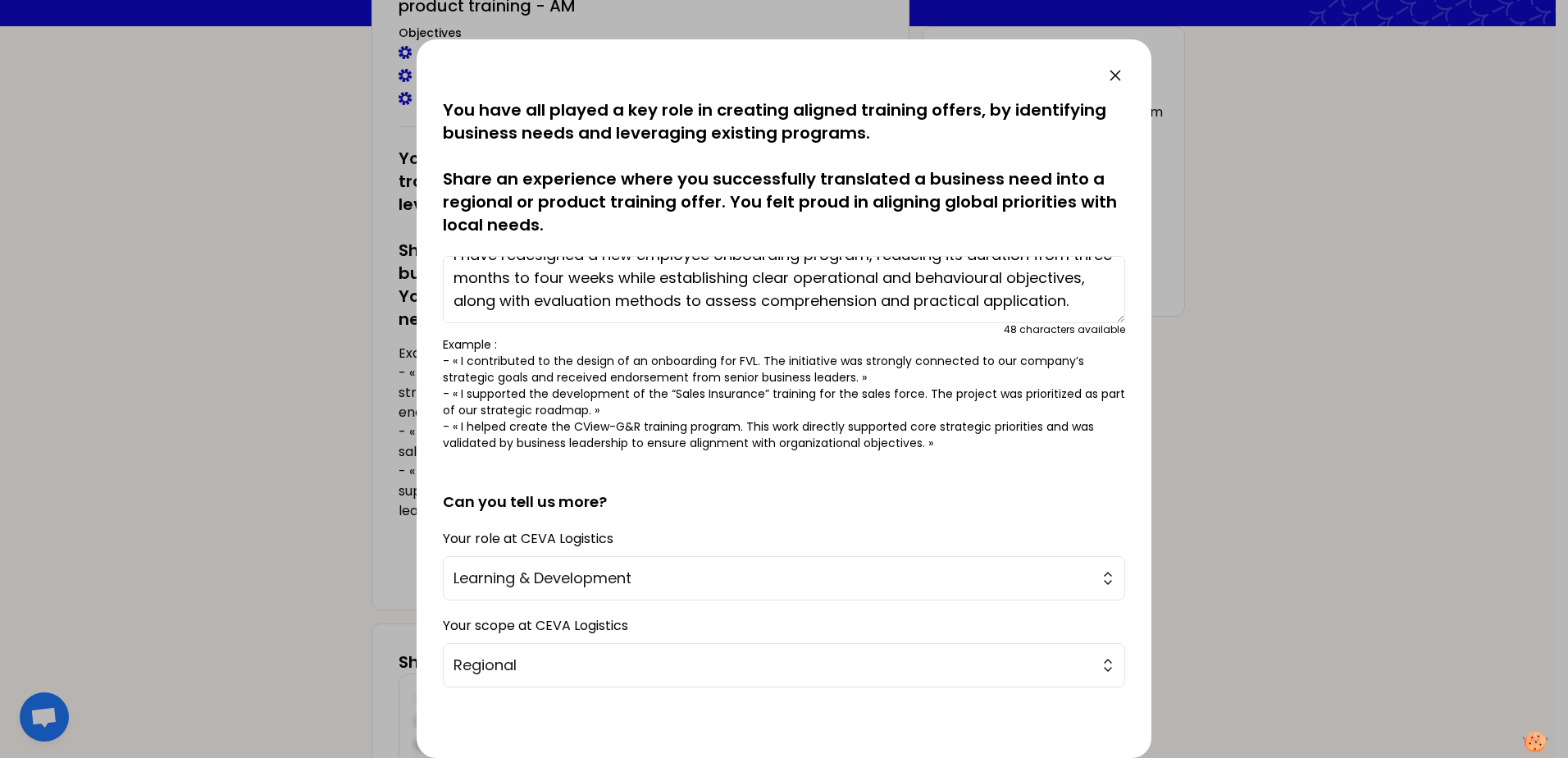
scroll to position [64, 0]
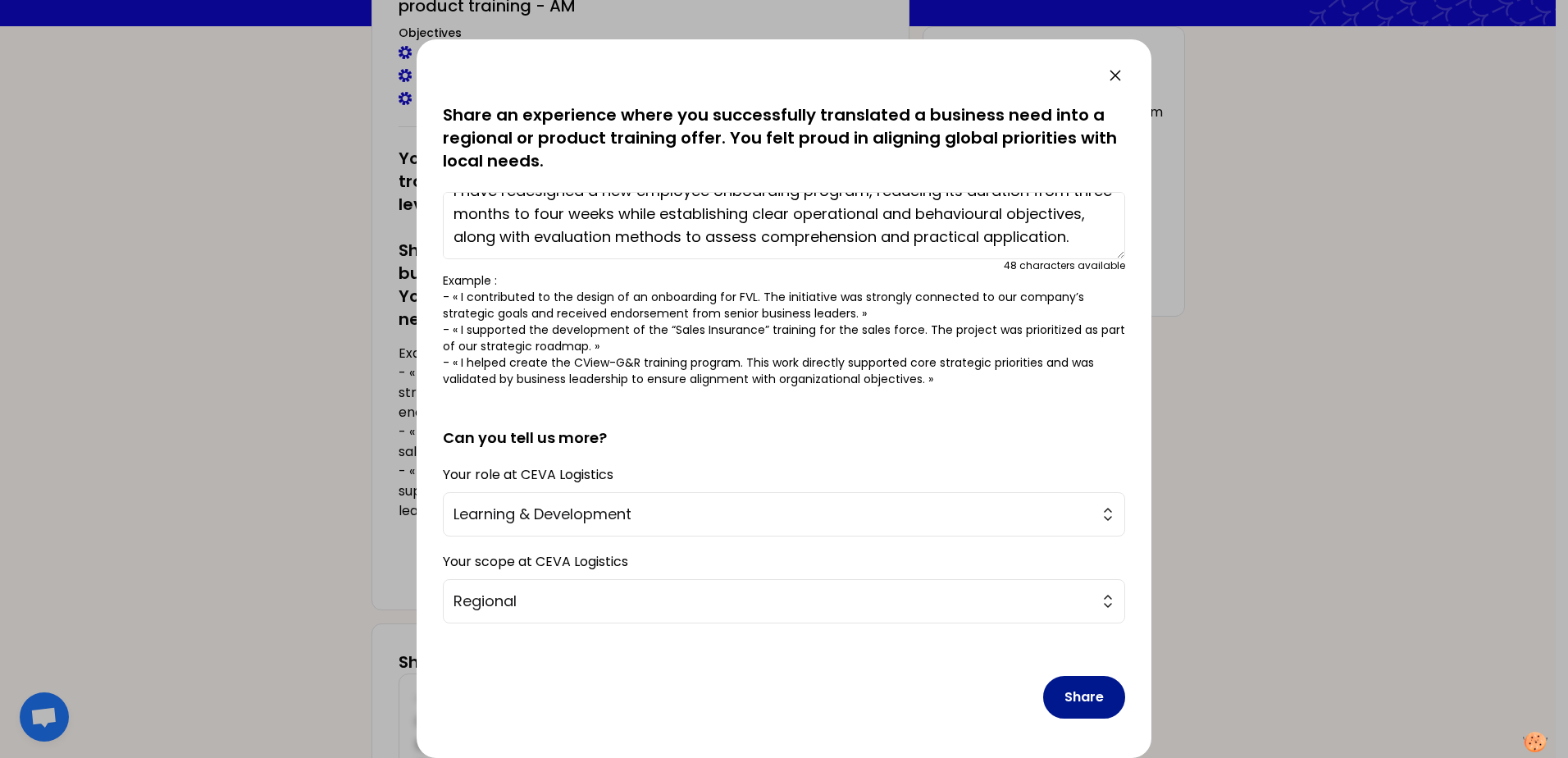
type textarea "I have redesigned a new employee onboarding program, reducing its duration from…"
click at [1074, 695] on button "Share" at bounding box center [1084, 696] width 82 height 43
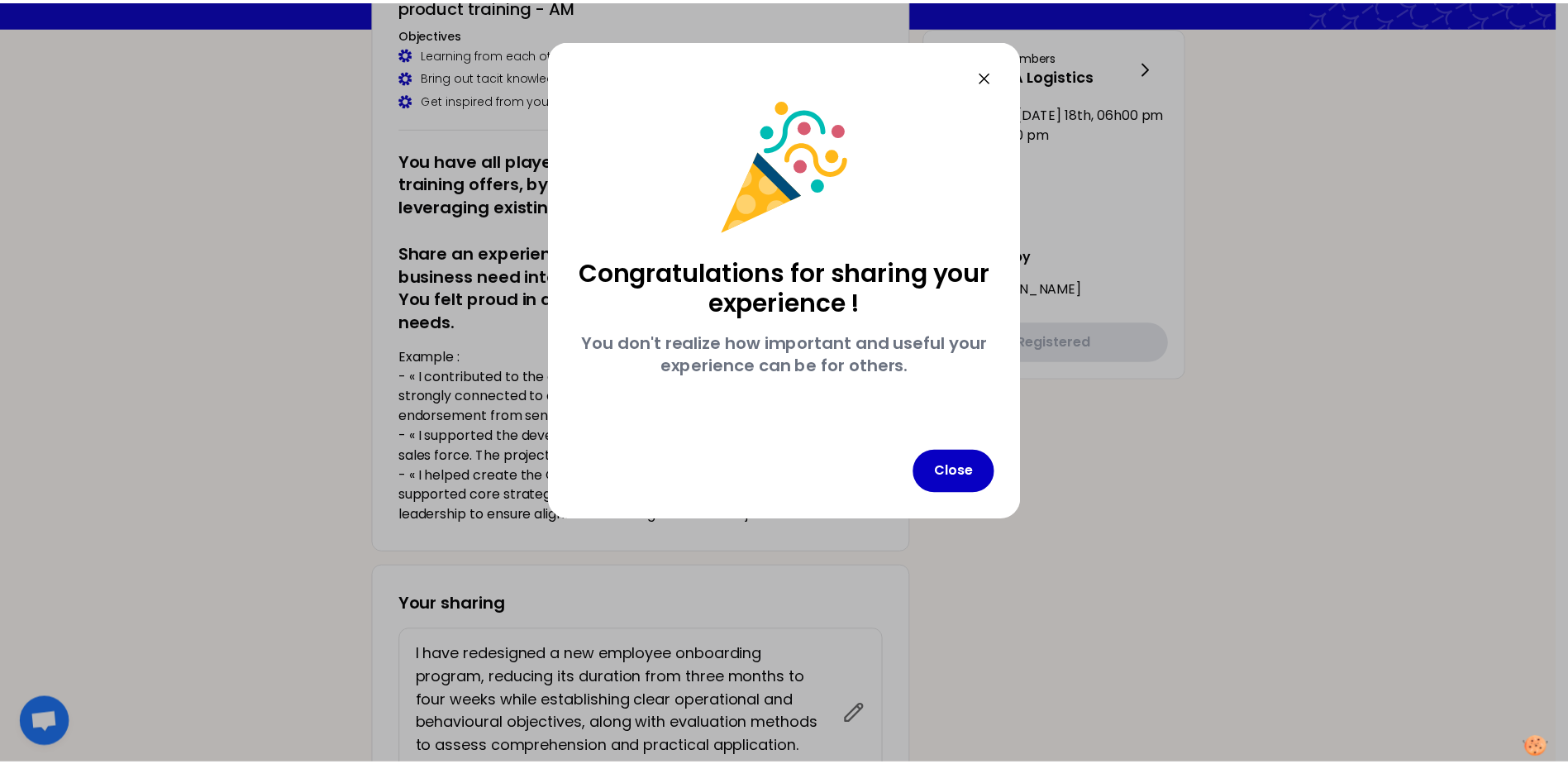
scroll to position [0, 0]
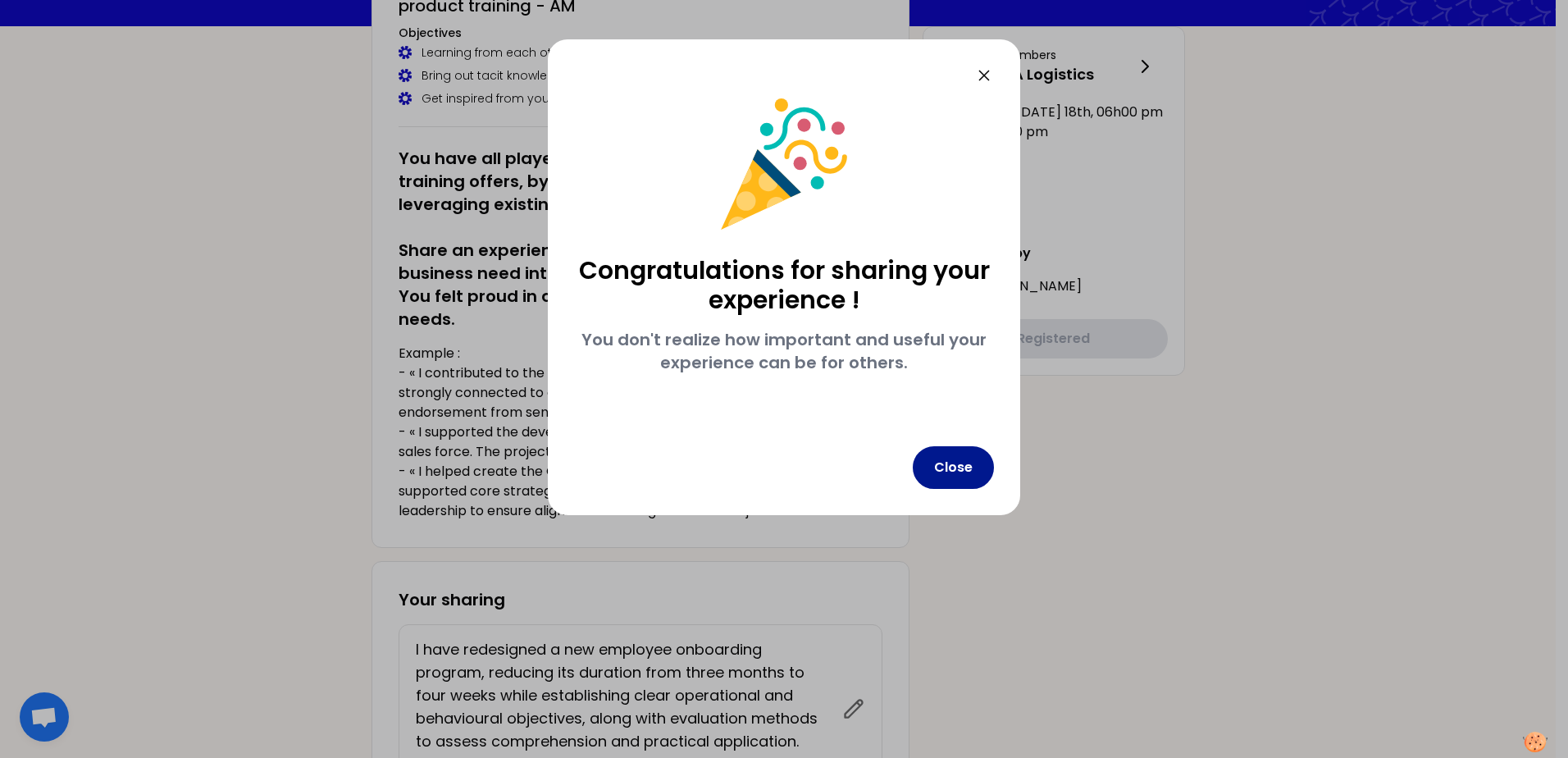
click at [960, 473] on button "Close" at bounding box center [952, 467] width 81 height 43
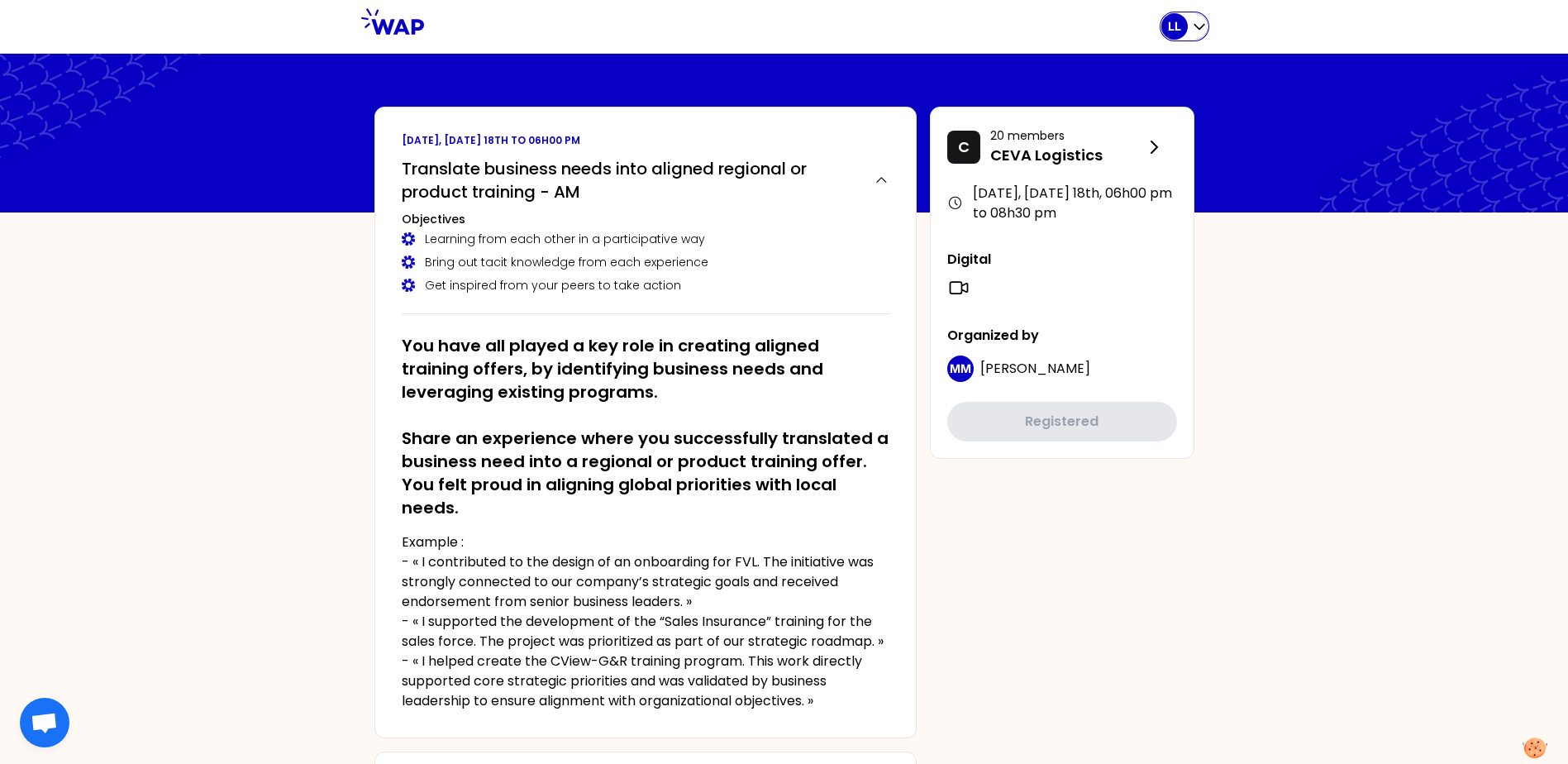
click at [1200, 24] on icon "button" at bounding box center [1199, 26] width 17 height 17
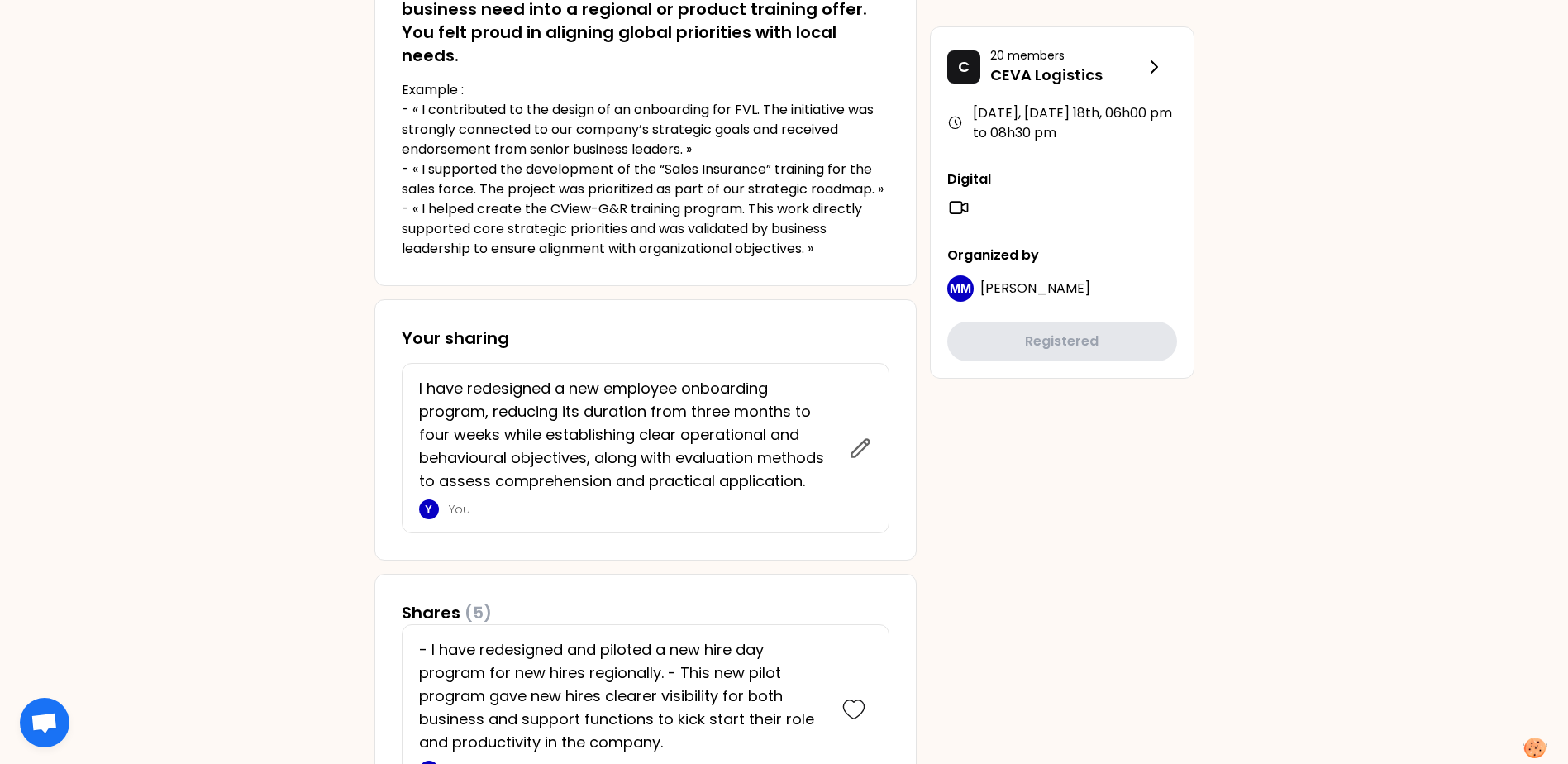
scroll to position [578, 0]
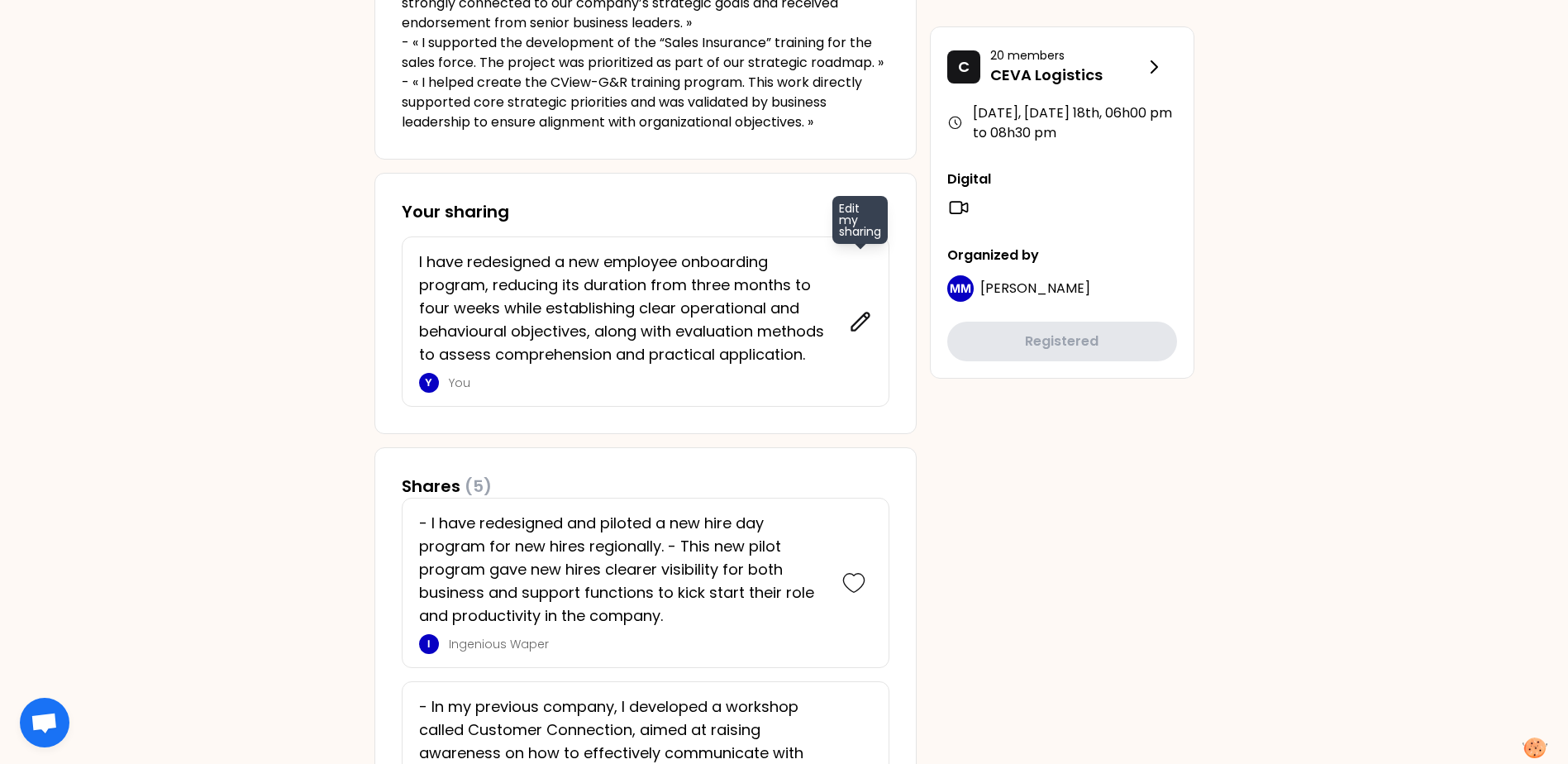
click at [864, 322] on icon at bounding box center [861, 321] width 18 height 18
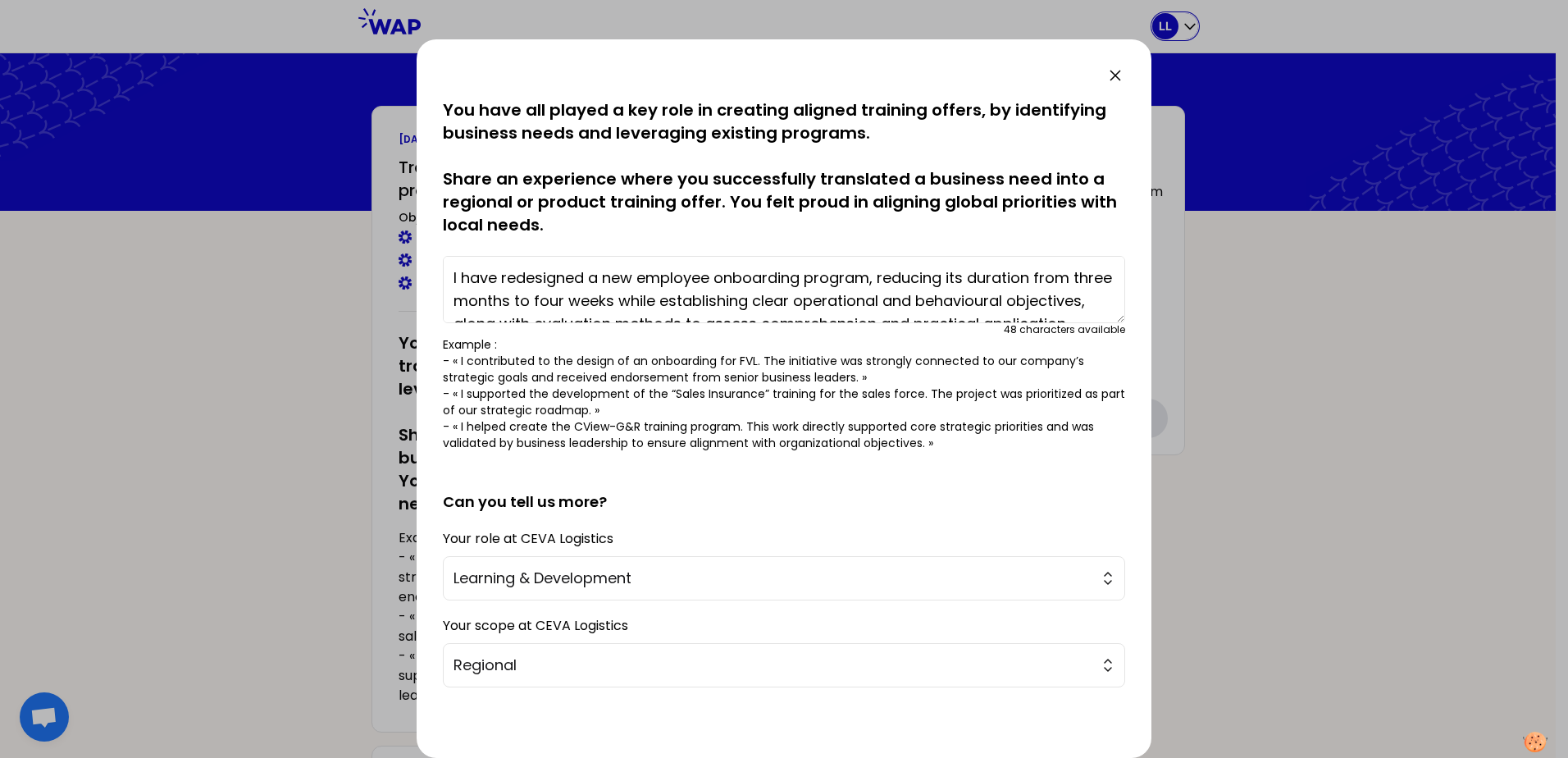
scroll to position [46, 0]
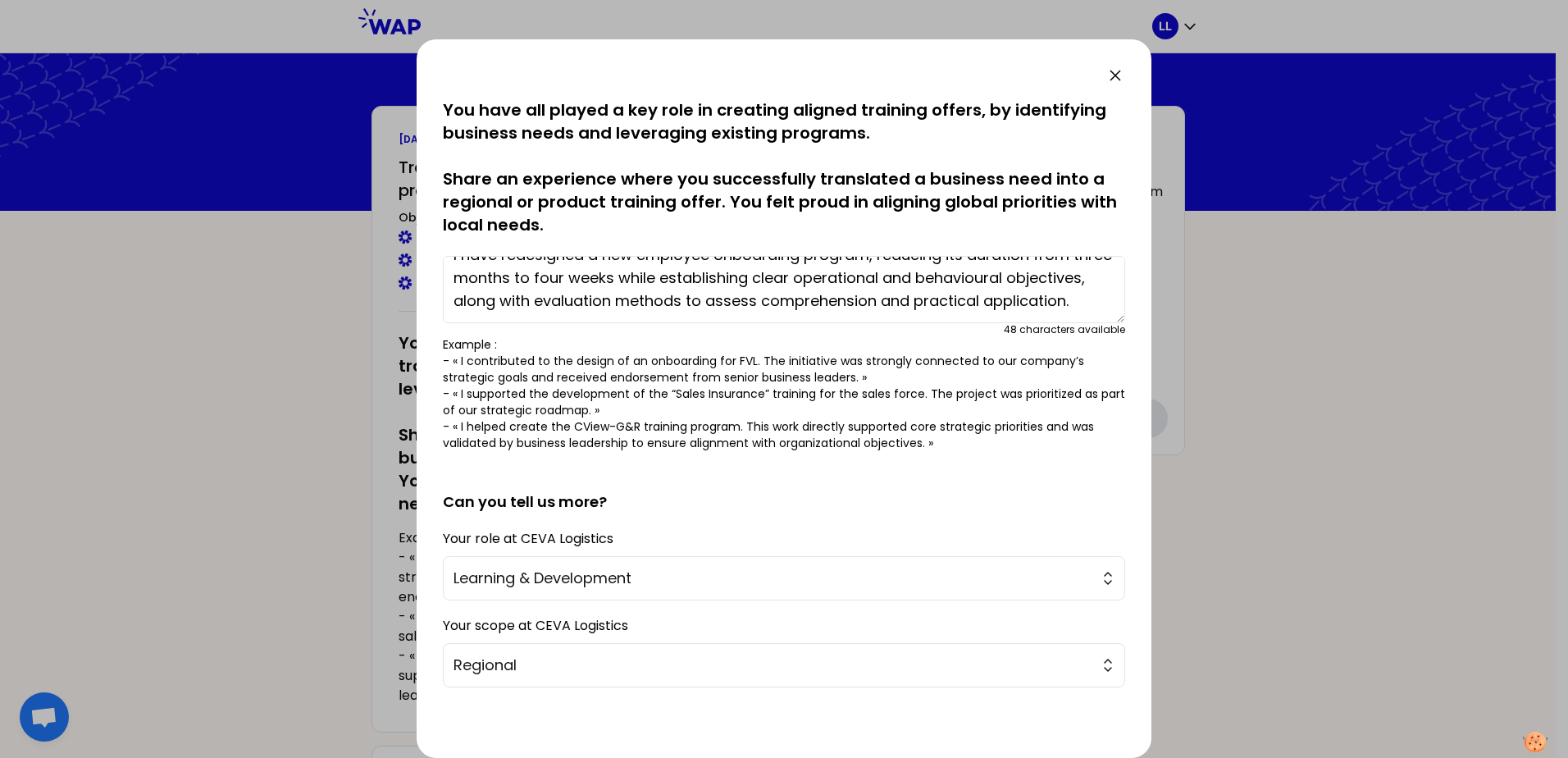
click at [569, 294] on textarea "I have redesigned a new employee onboarding program, reducing its duration from…" at bounding box center [784, 289] width 682 height 67
paste textarea "his led to faster integration and improved capability among new starters.""
click at [611, 302] on textarea "I have redesigned a new employee onboarding program, reducing its duration from…" at bounding box center [784, 289] width 682 height 67
click at [531, 302] on textarea "I have redesigned a new employee onboarding program, reducing its duration from…" at bounding box center [784, 289] width 682 height 67
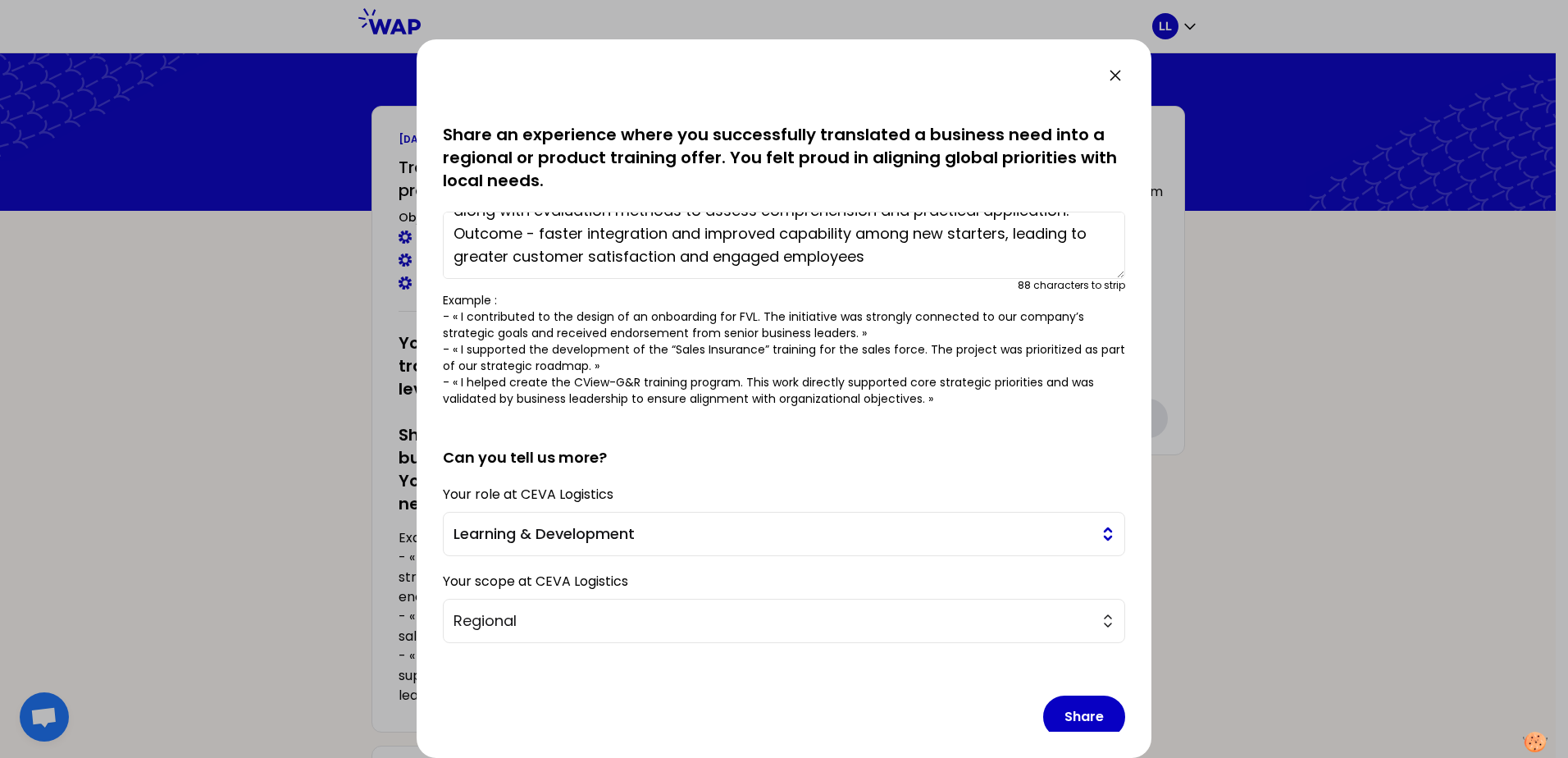
scroll to position [64, 0]
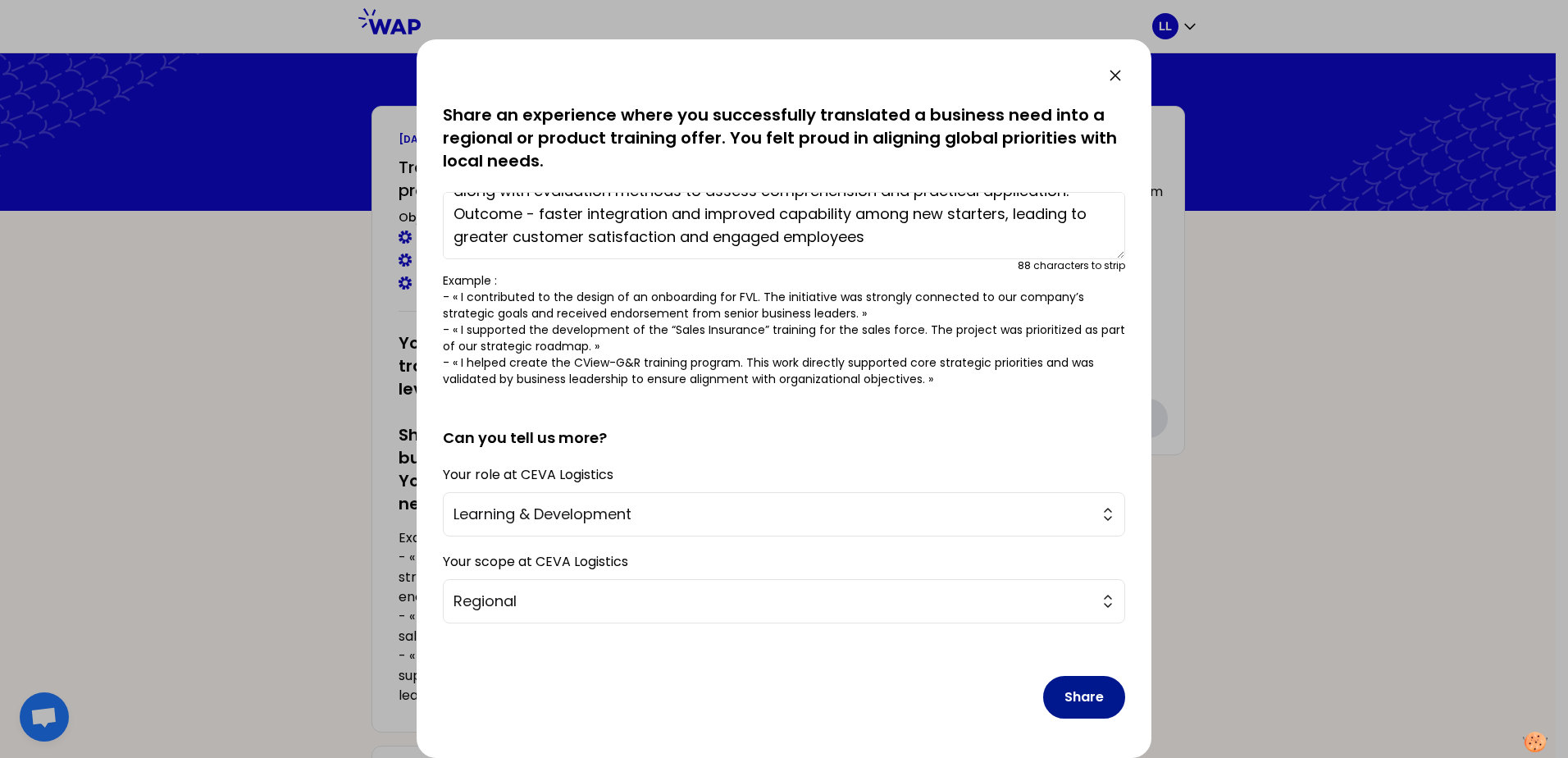
type textarea "I have redesigned a new employee onboarding program, reducing its duration from…"
click at [1064, 700] on button "Share" at bounding box center [1084, 696] width 82 height 43
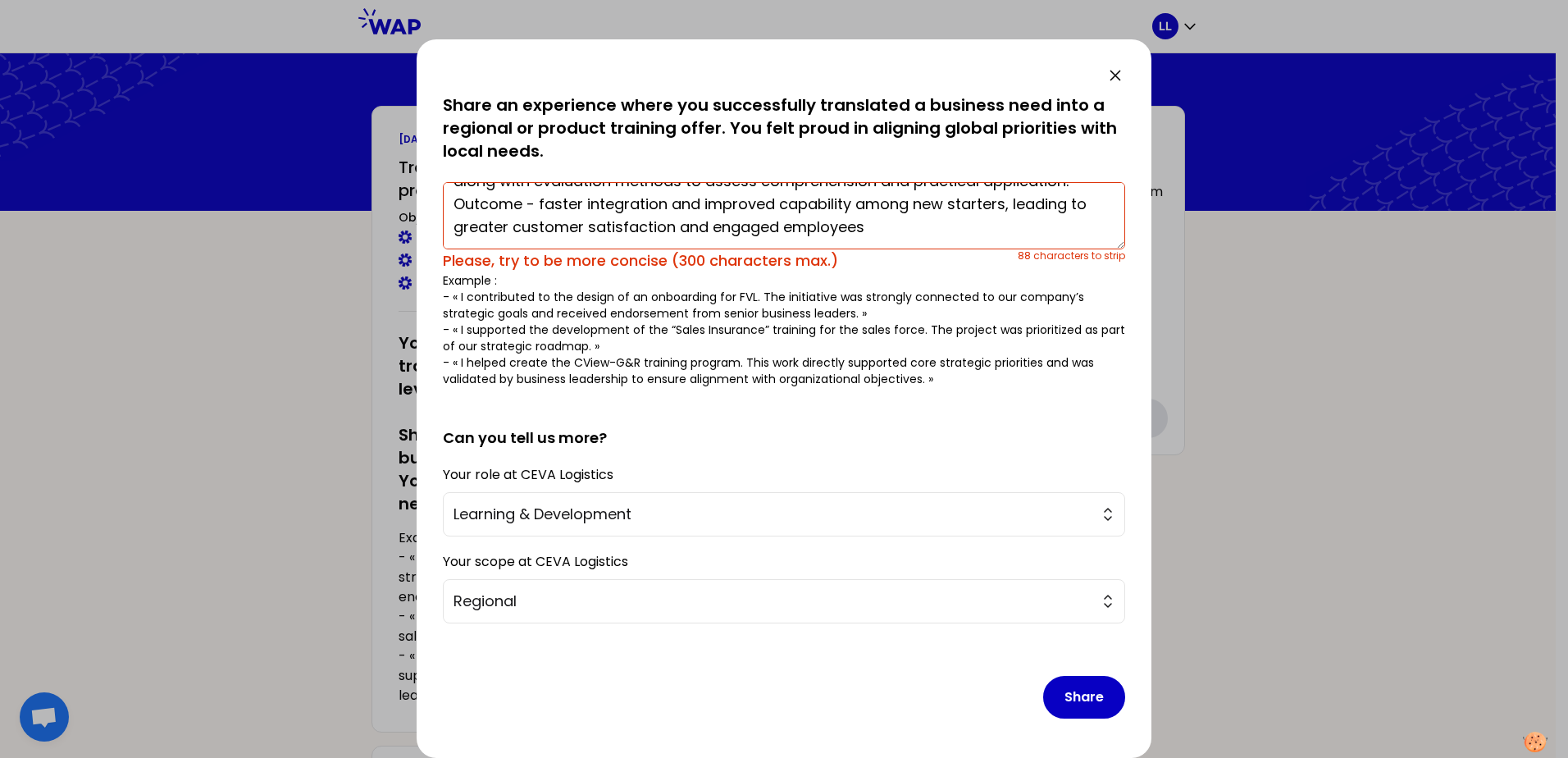
scroll to position [0, 0]
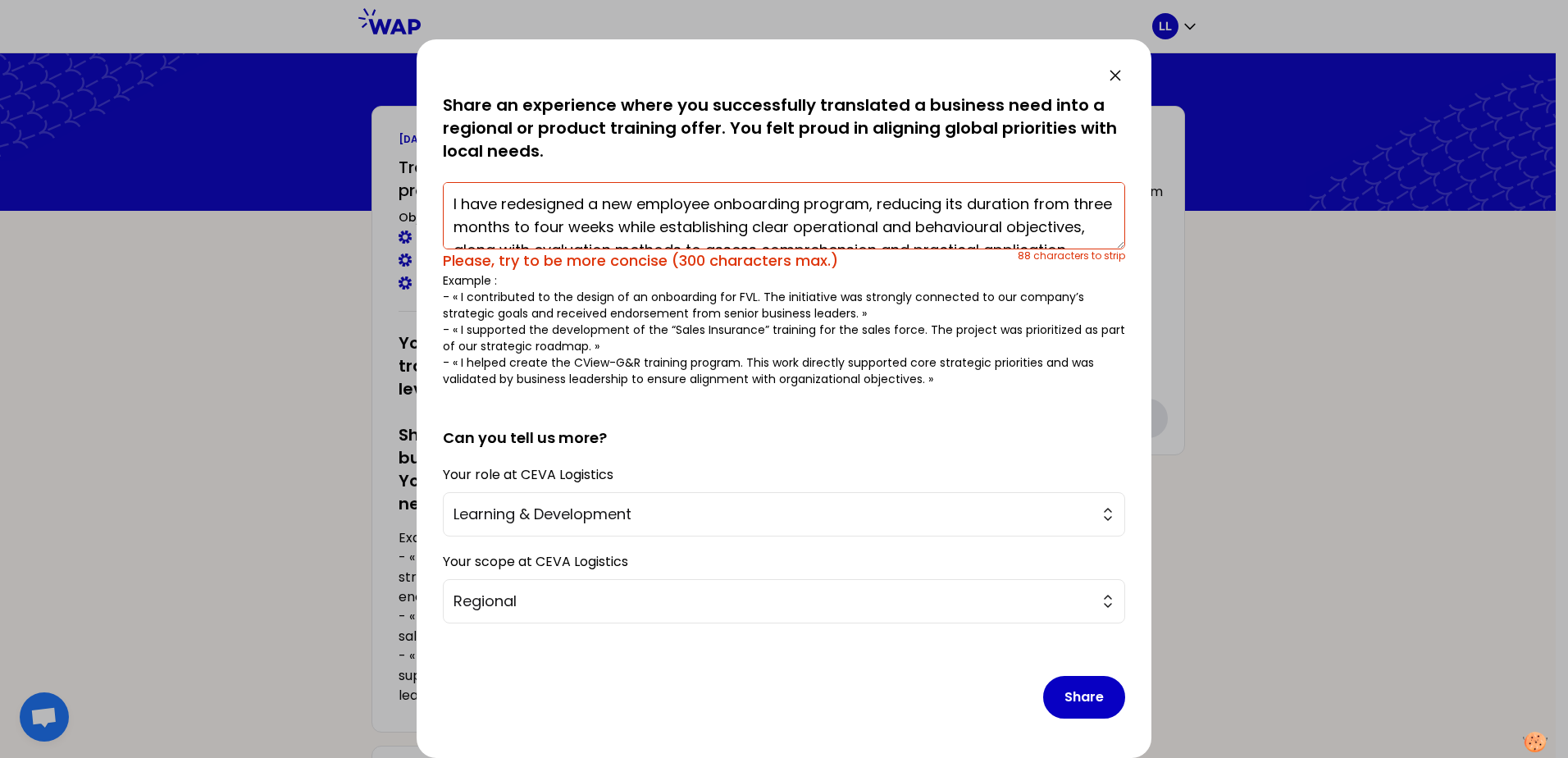
drag, startPoint x: 1030, startPoint y: 229, endPoint x: 426, endPoint y: 181, distance: 605.9
click at [426, 181] on div "saved You have all played a key role in creating aligned training offers, by id…" at bounding box center [784, 398] width 735 height 718
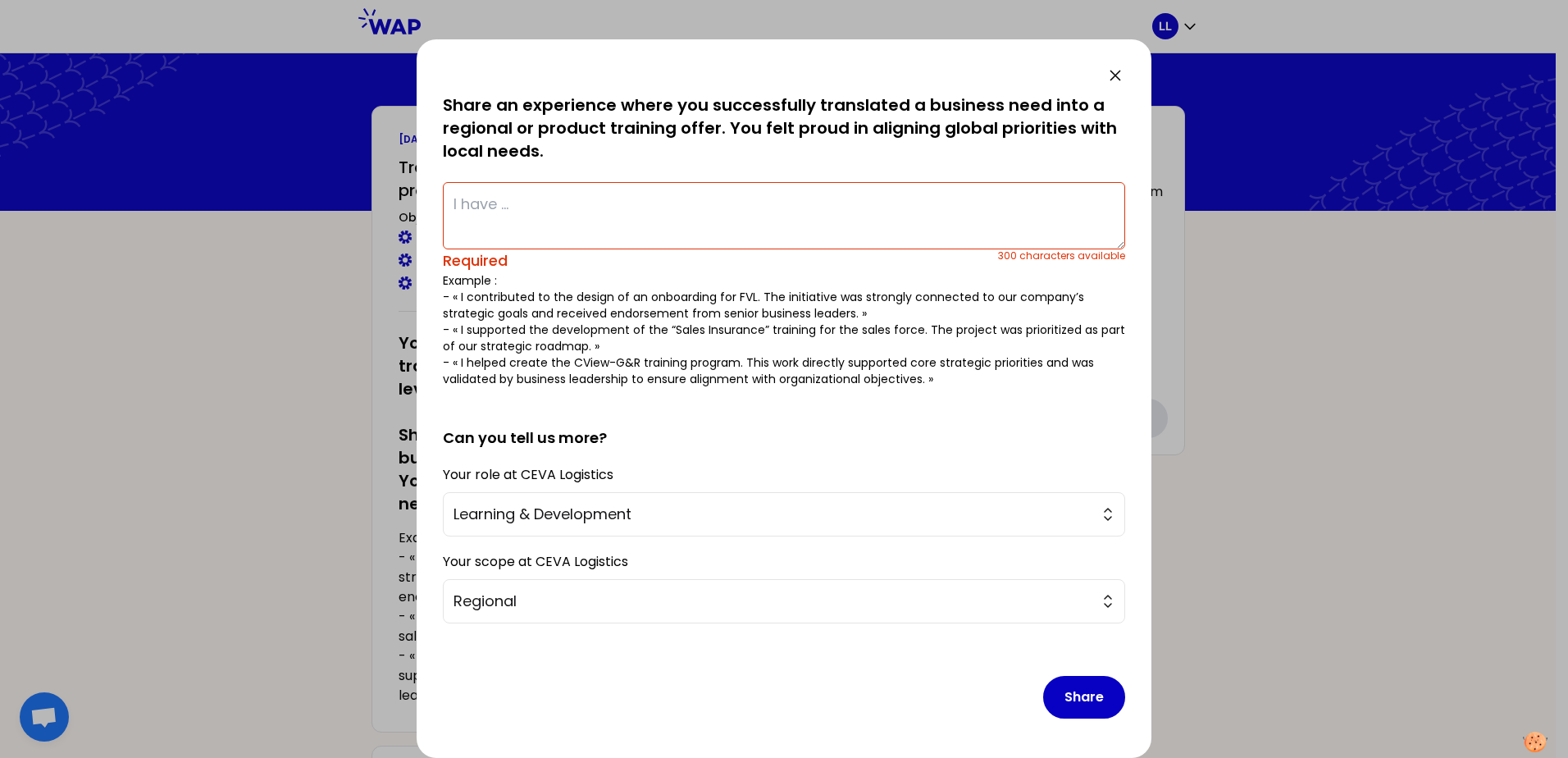
paste textarea "Redesigned an overly long onboarding program, reducing it from 3 months to 4 we…"
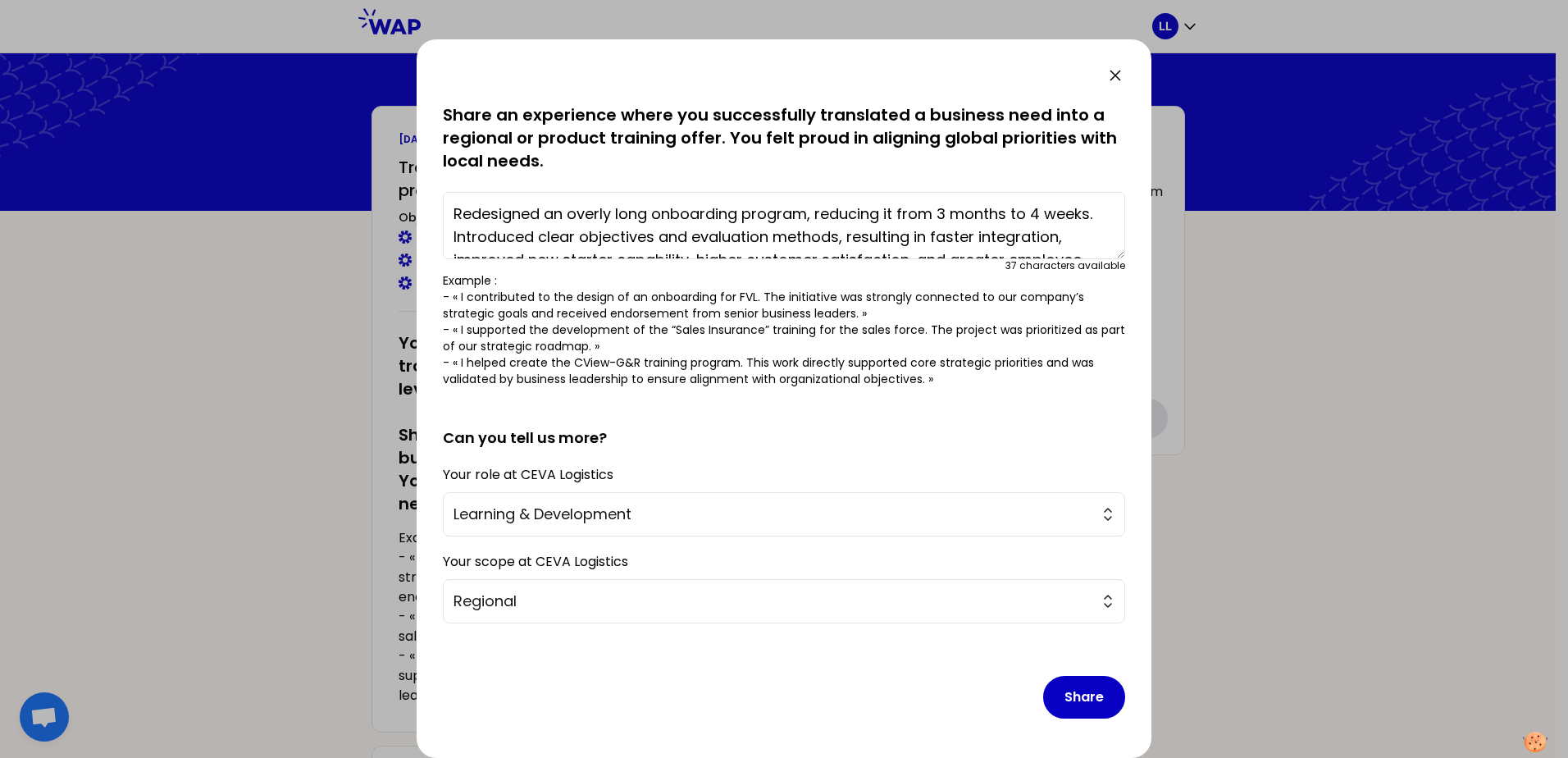
click at [462, 214] on textarea "Redesigned an overly long onboarding program, reducing it from 3 months to 4 we…" at bounding box center [784, 225] width 682 height 67
click at [622, 215] on textarea "I redesigned an overly long onboarding program, reducing it from 3 months to 4 …" at bounding box center [784, 225] width 682 height 67
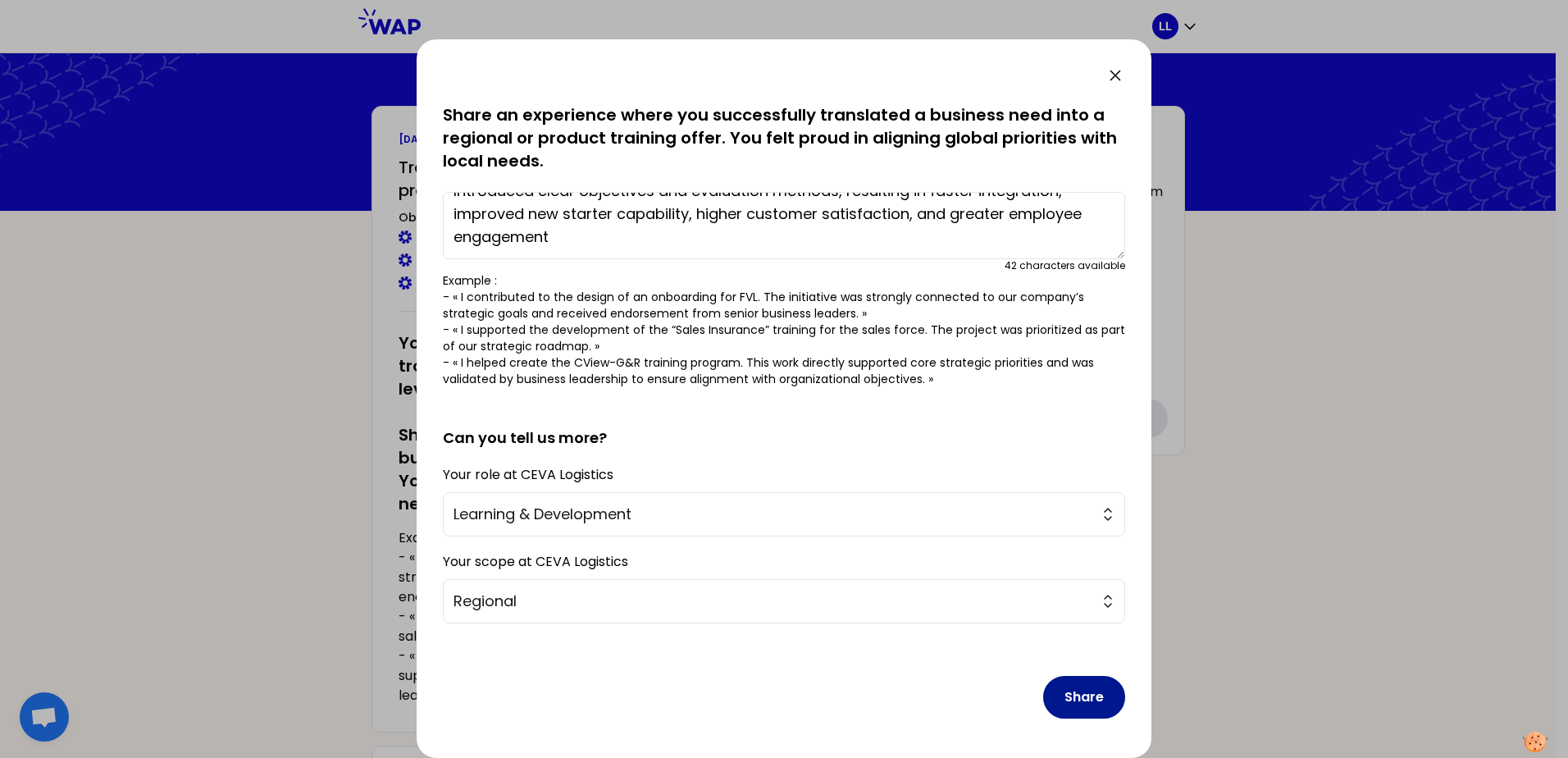
type textarea "I redesigned an long onboarding program, reducing it from 3 months to 4 weeks. …"
click at [1091, 698] on button "Share" at bounding box center [1084, 696] width 82 height 43
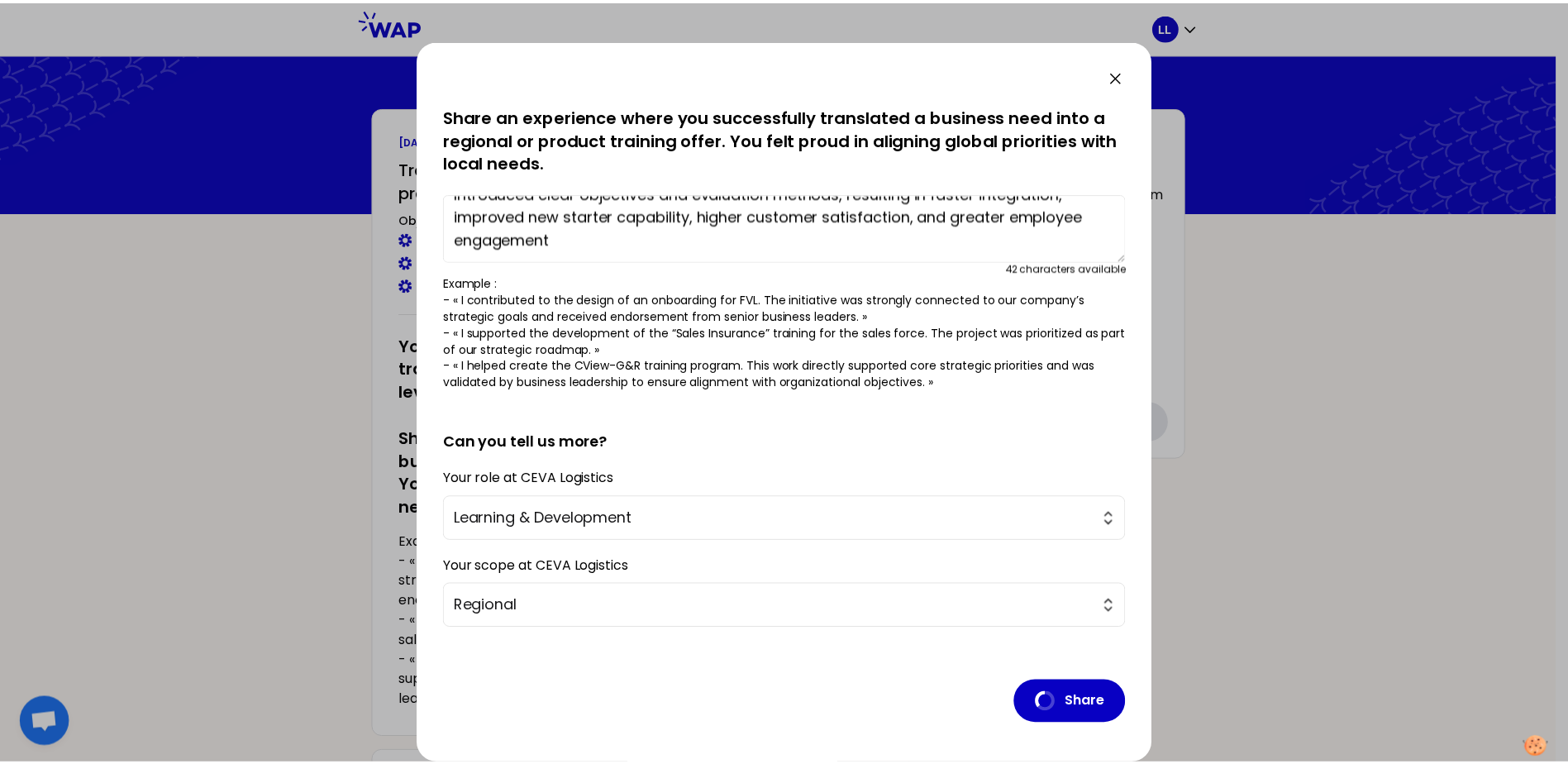
scroll to position [0, 0]
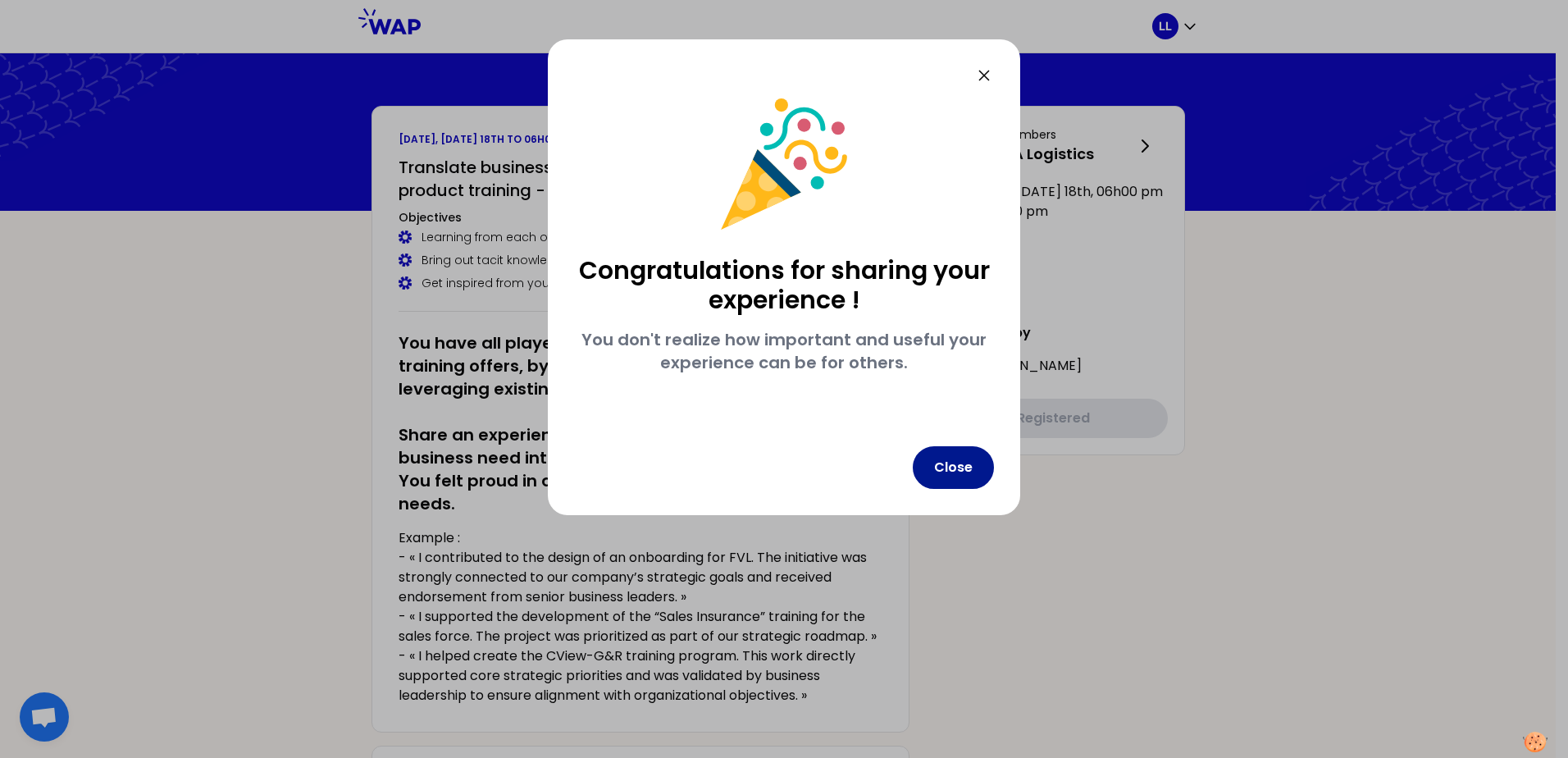
click at [958, 471] on button "Close" at bounding box center [952, 467] width 81 height 43
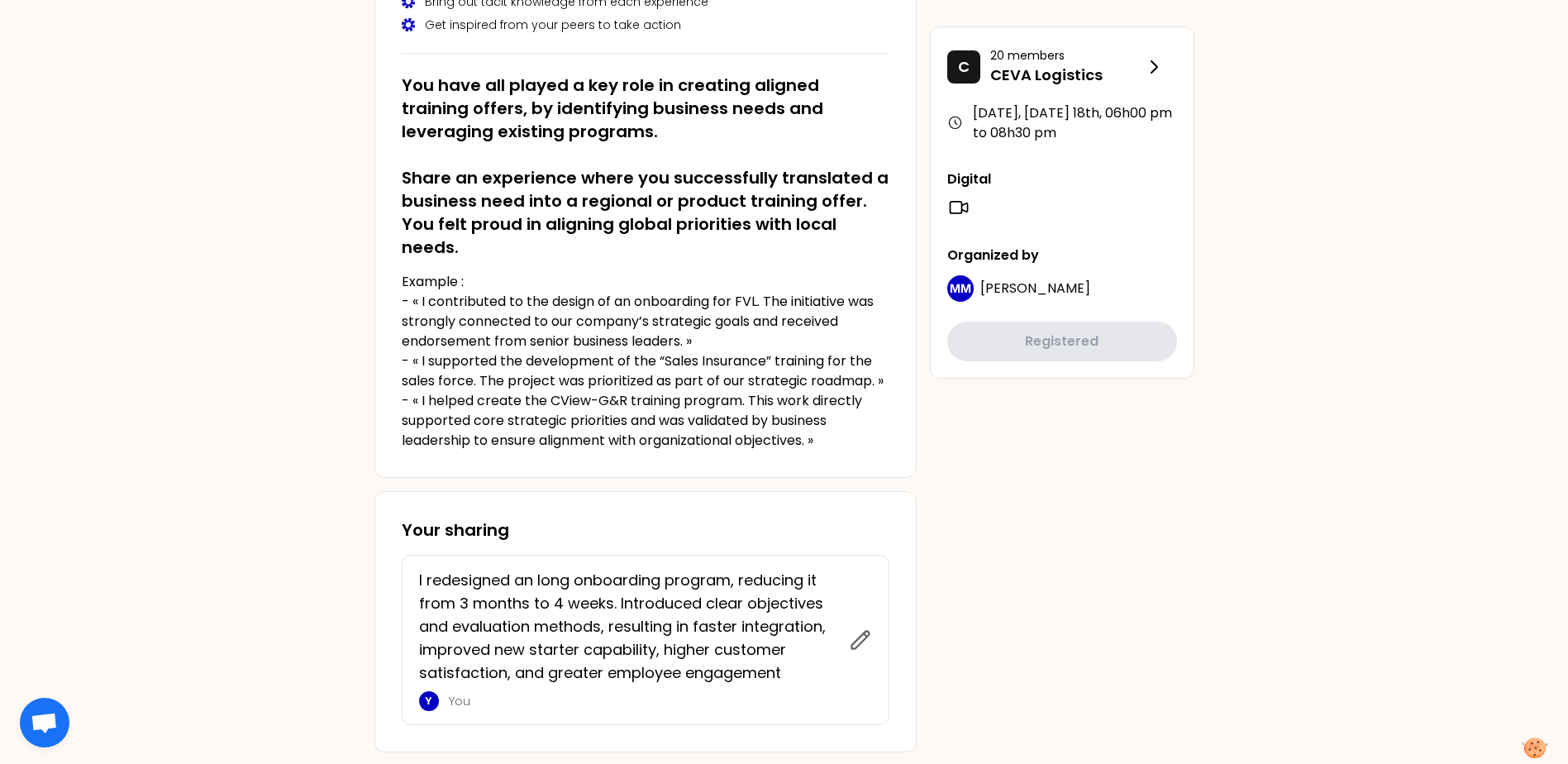
scroll to position [331, 0]
